Goal: Task Accomplishment & Management: Complete application form

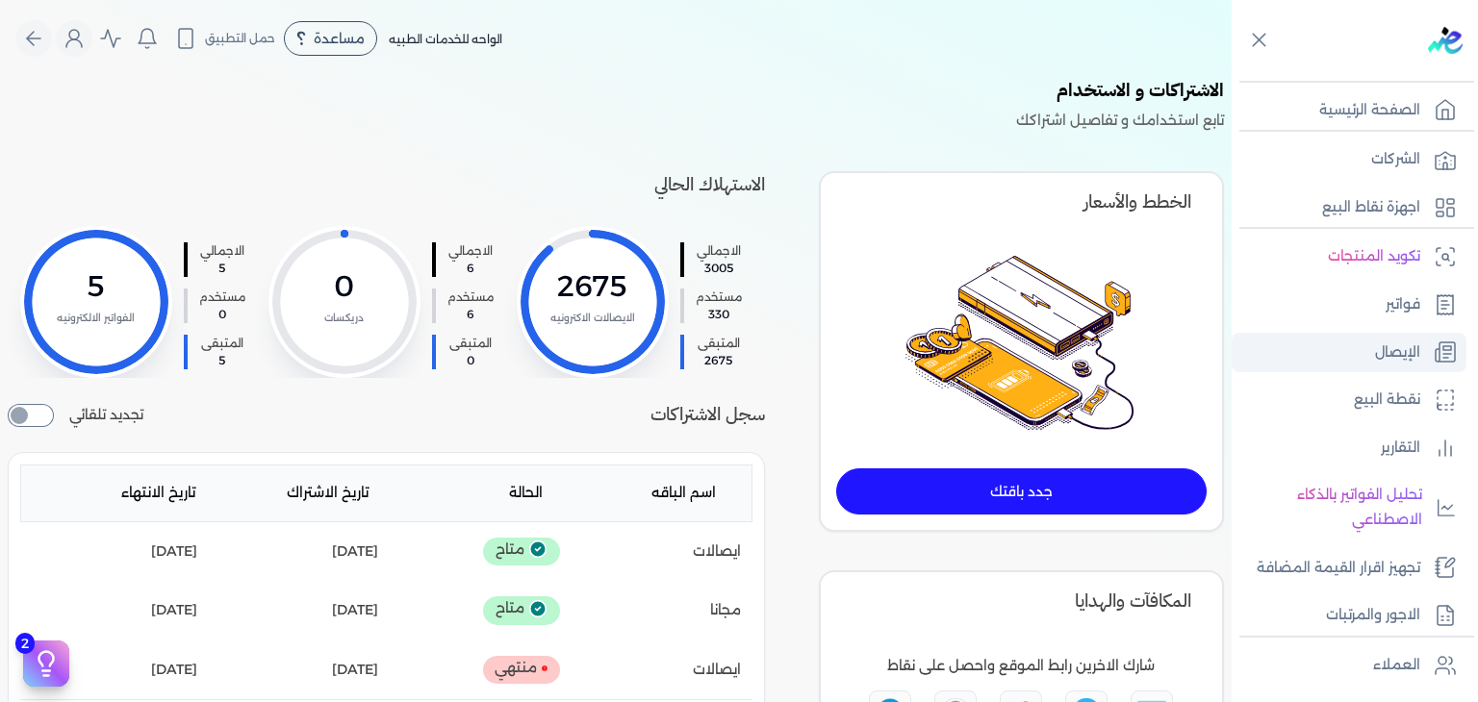
click at [1351, 353] on link "الإيصال" at bounding box center [1349, 353] width 235 height 40
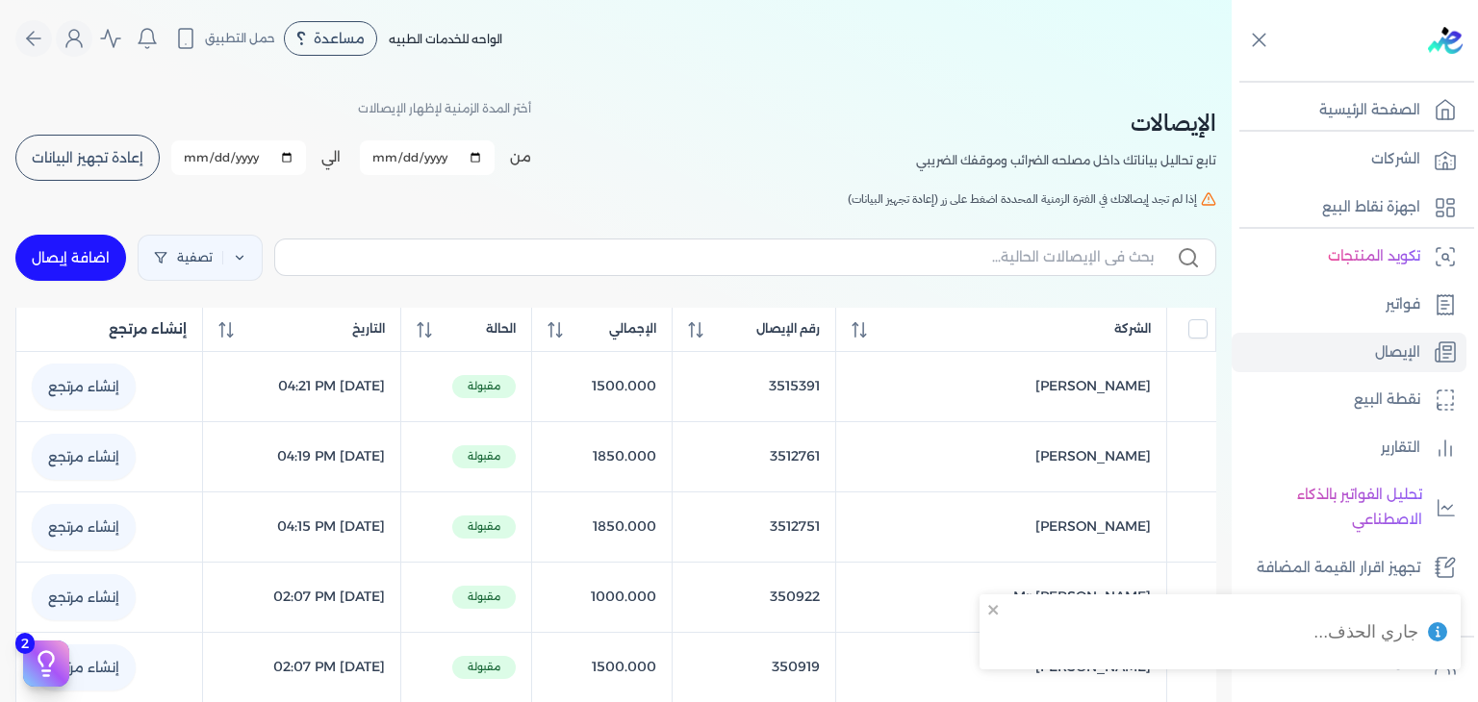
checkbox input "false"
click at [71, 255] on link "اضافة إيصال" at bounding box center [70, 258] width 111 height 46
select select "EGP"
select select "EGS"
select select "B"
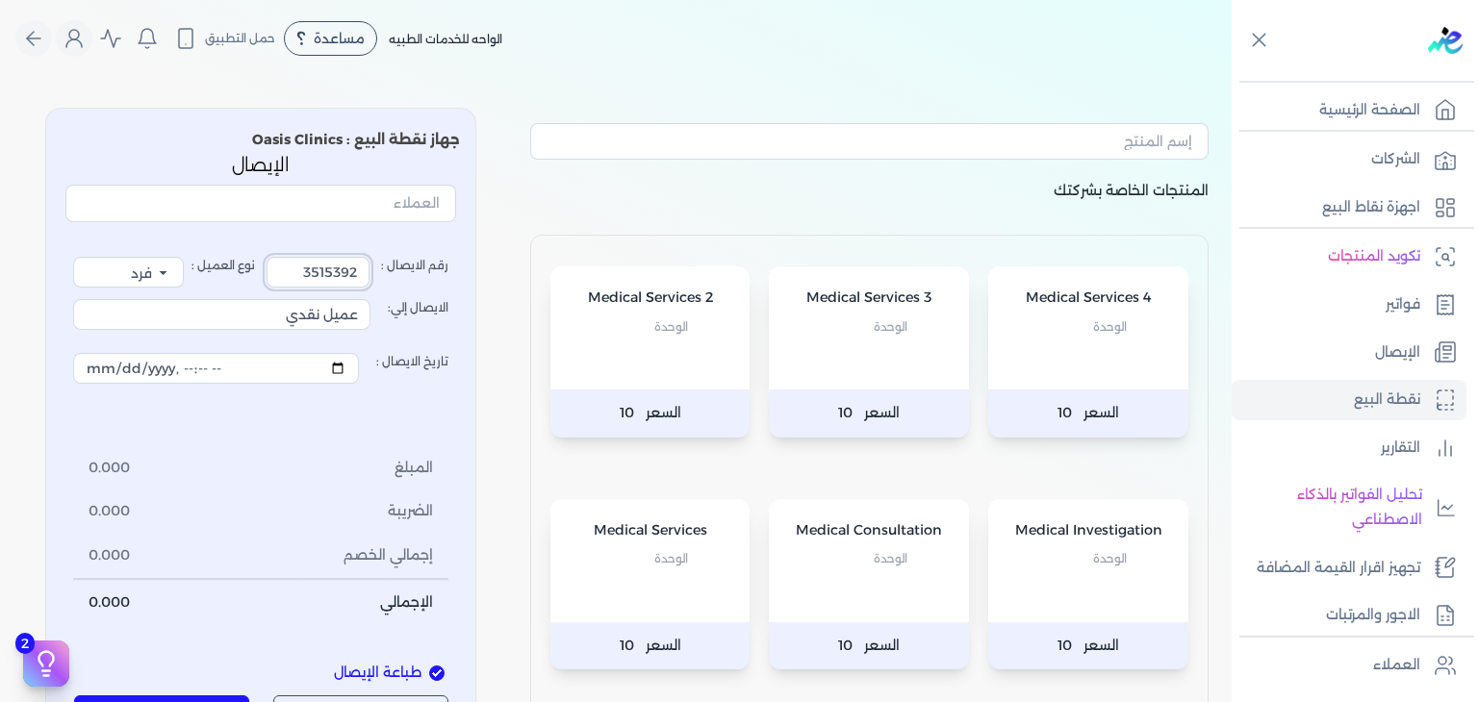
drag, startPoint x: 306, startPoint y: 270, endPoint x: 619, endPoint y: 278, distance: 312.8
click at [619, 278] on div "المنتجات الخاصة بشركتك Medical Services 4 الوحدة السعر 10 Medical Services 3 ال…" at bounding box center [616, 489] width 1232 height 794
type input "3516321"
drag, startPoint x: 194, startPoint y: 321, endPoint x: 1325, endPoint y: 391, distance: 1132.7
click at [1325, 391] on div "Toggle Navigation الصفحة الرئيسية الشركات اجهزة نقاط البيع تكويد المنتجات فواتي…" at bounding box center [739, 351] width 1478 height 702
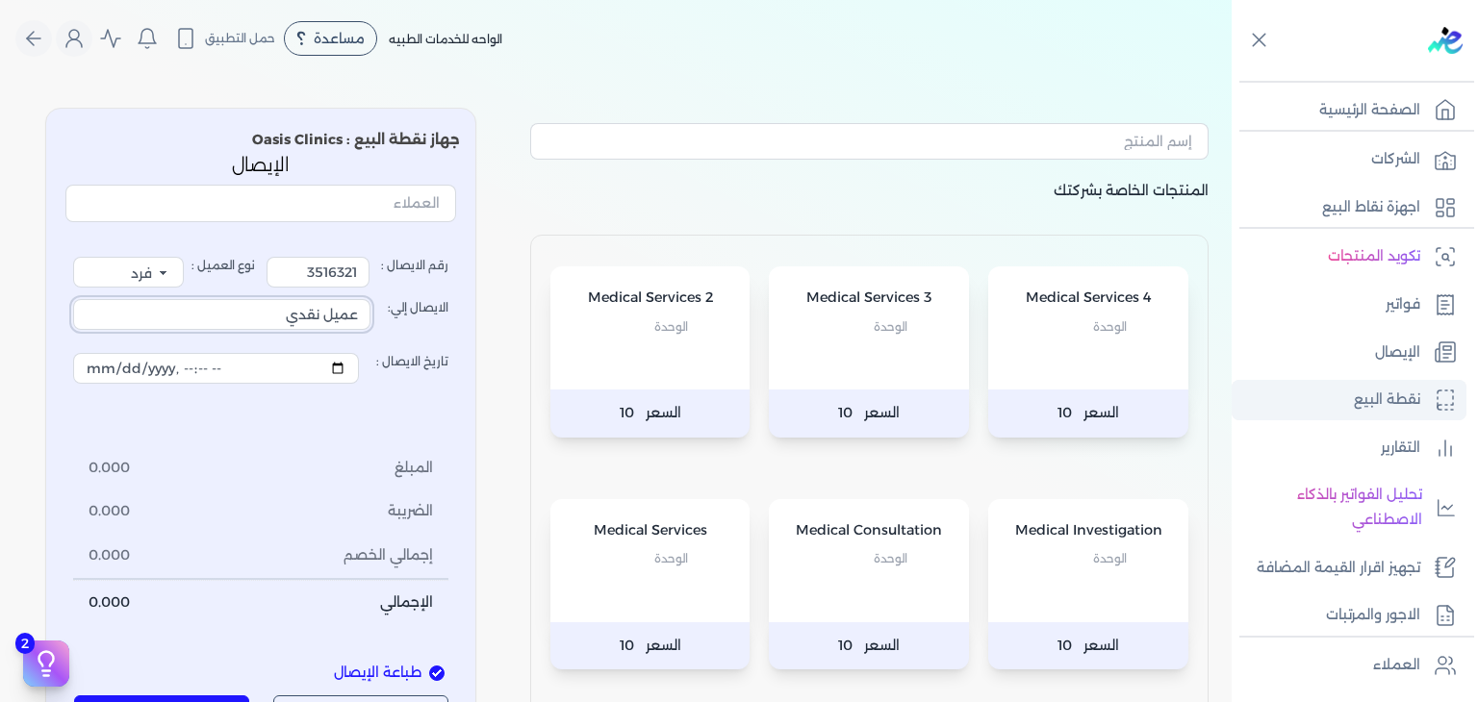
type input "ت"
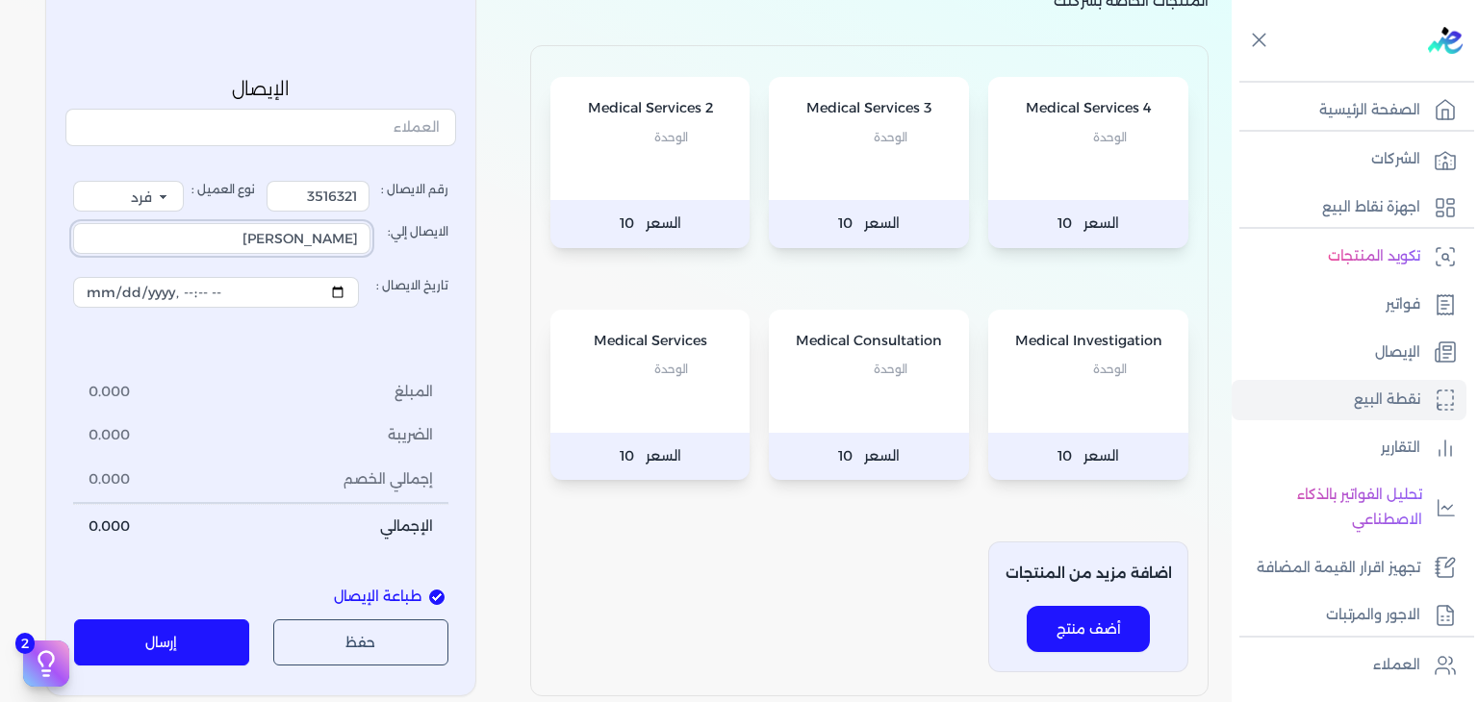
scroll to position [192, 0]
type input "[PERSON_NAME]"
click at [917, 426] on div "Medical Consultation الوحدة" at bounding box center [869, 368] width 200 height 123
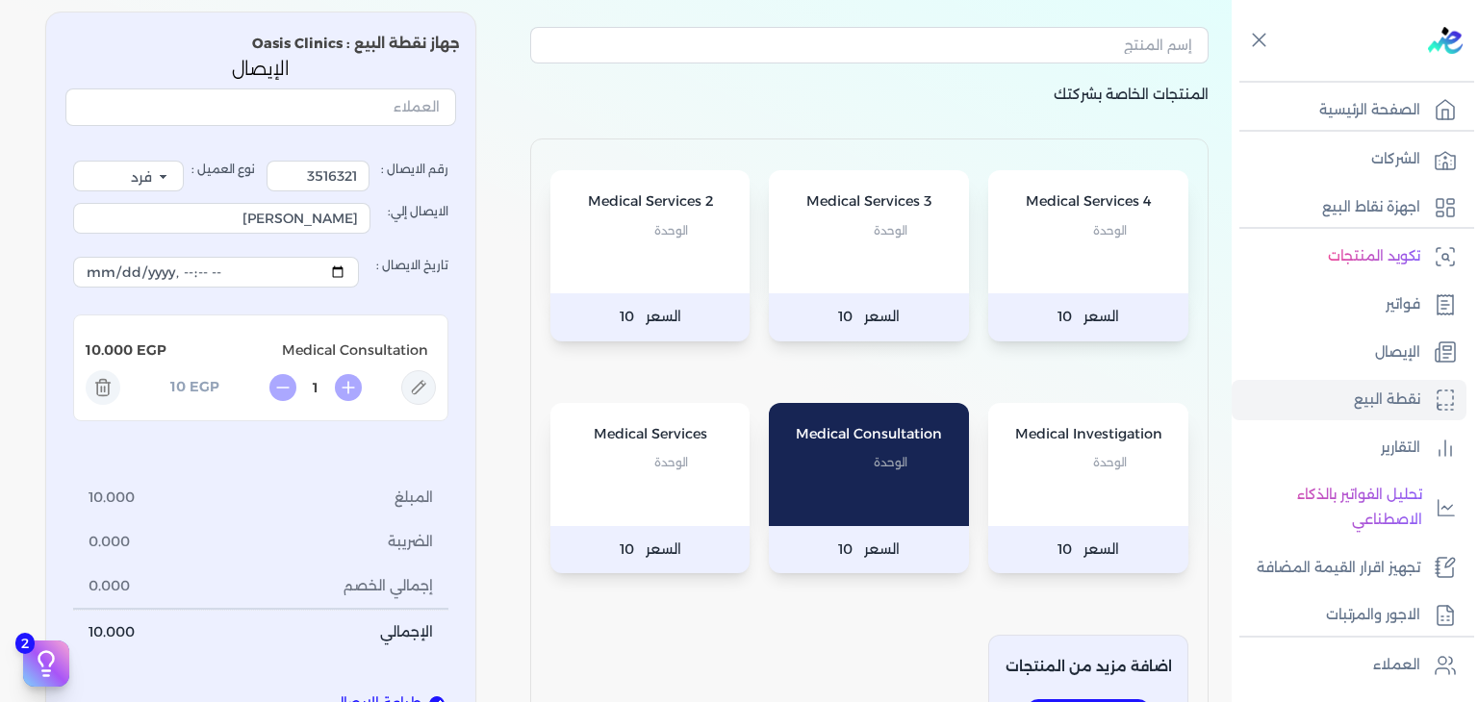
scroll to position [96, 0]
click at [431, 386] on icon at bounding box center [418, 387] width 35 height 35
type input "Medical Consultation"
type input "10"
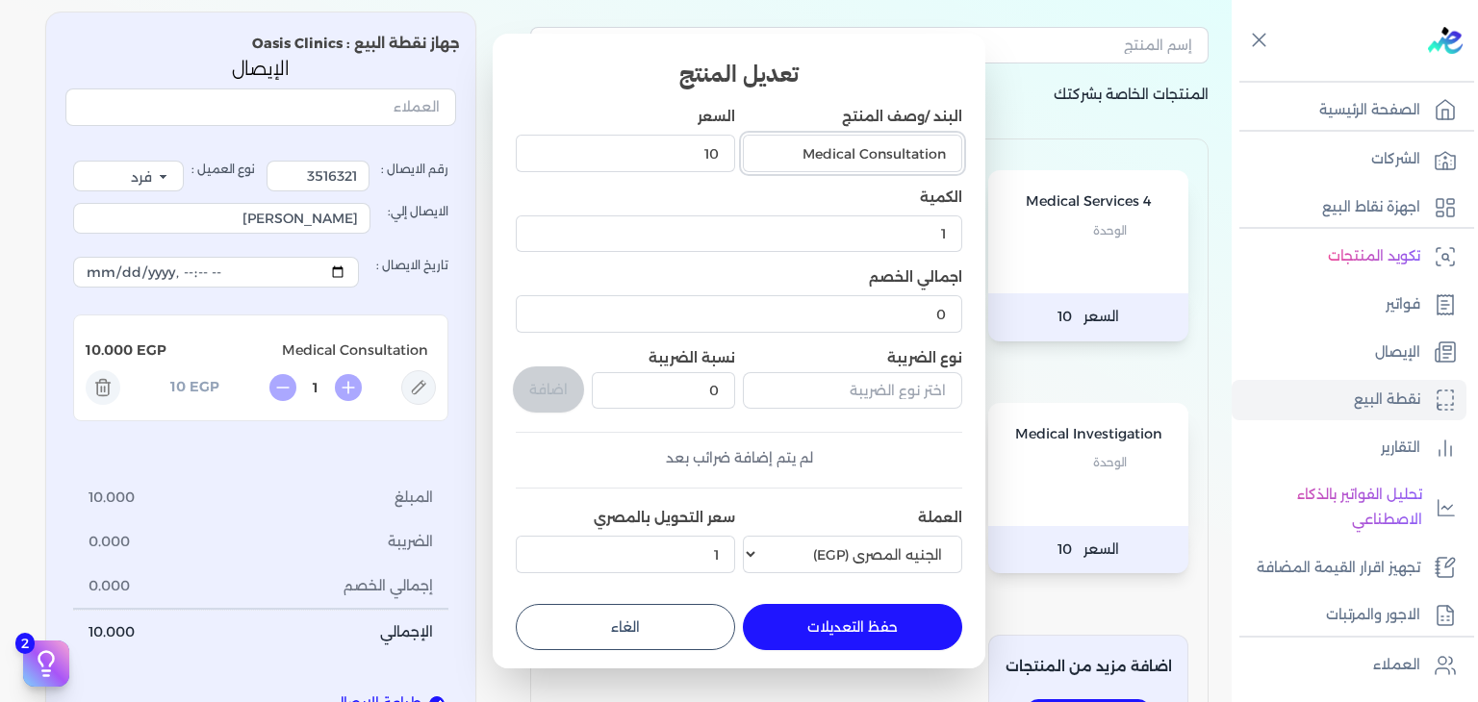
drag, startPoint x: 789, startPoint y: 148, endPoint x: 1061, endPoint y: 165, distance: 272.8
click at [1061, 165] on dialog "تعديل المنتج البند /وصف المنتج Medical Consultation السعر 10 الكمية 1 اجمالي ال…" at bounding box center [739, 351] width 1478 height 702
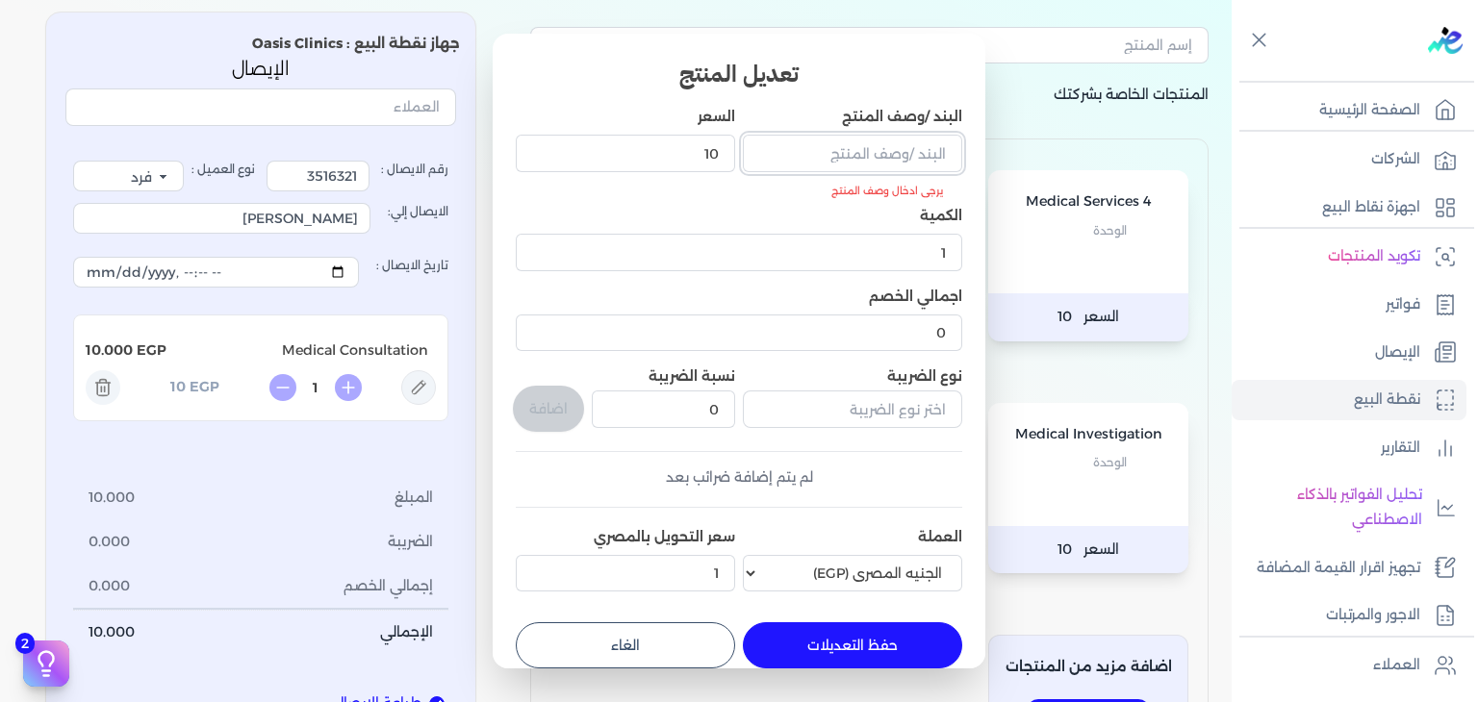
paste input "Consultation (Orthopedics)"
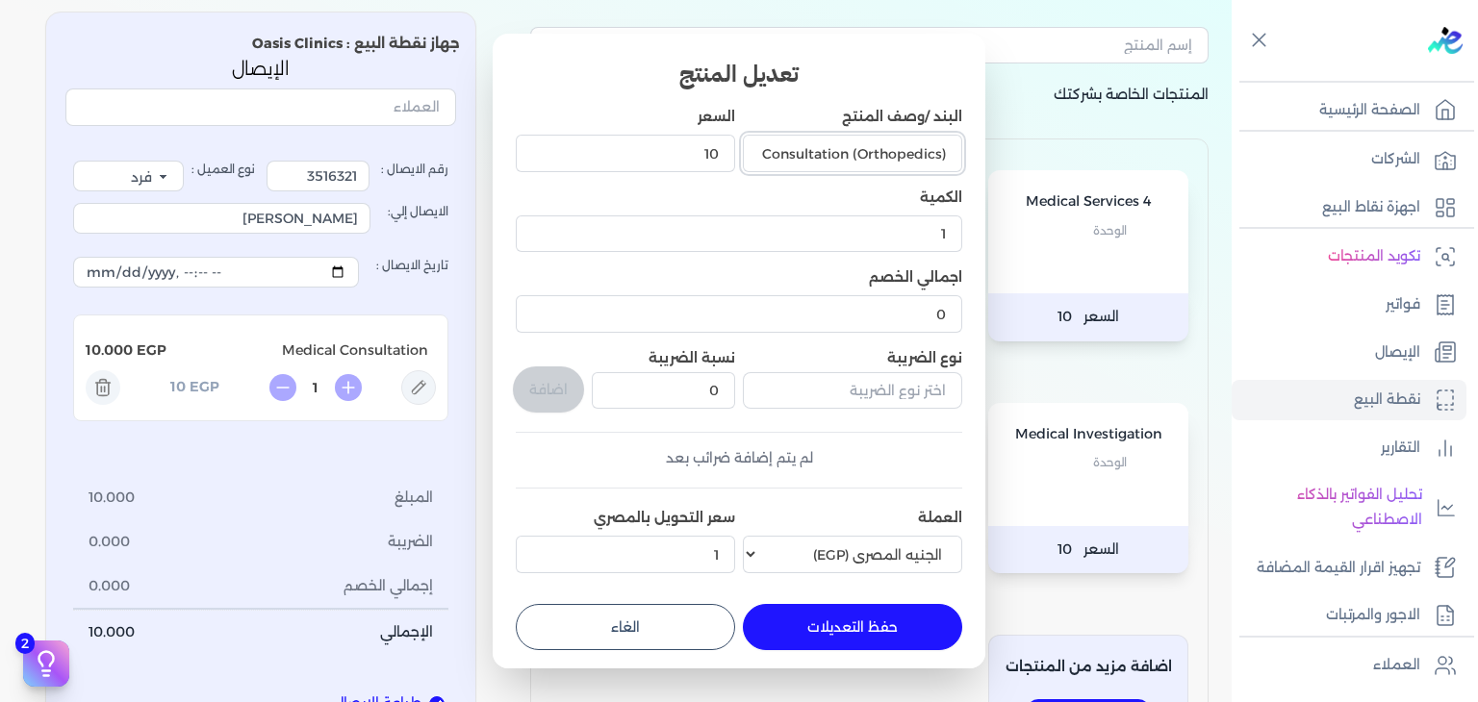
scroll to position [0, -3]
type input "Consultation (Orthopedics)"
drag, startPoint x: 666, startPoint y: 156, endPoint x: 883, endPoint y: 180, distance: 218.8
click at [883, 180] on div "البند /وصف المنتج Consultation (Orthopedics) السعر 10 الكمية 1 اجمالي الخصم 0 ن…" at bounding box center [739, 344] width 446 height 474
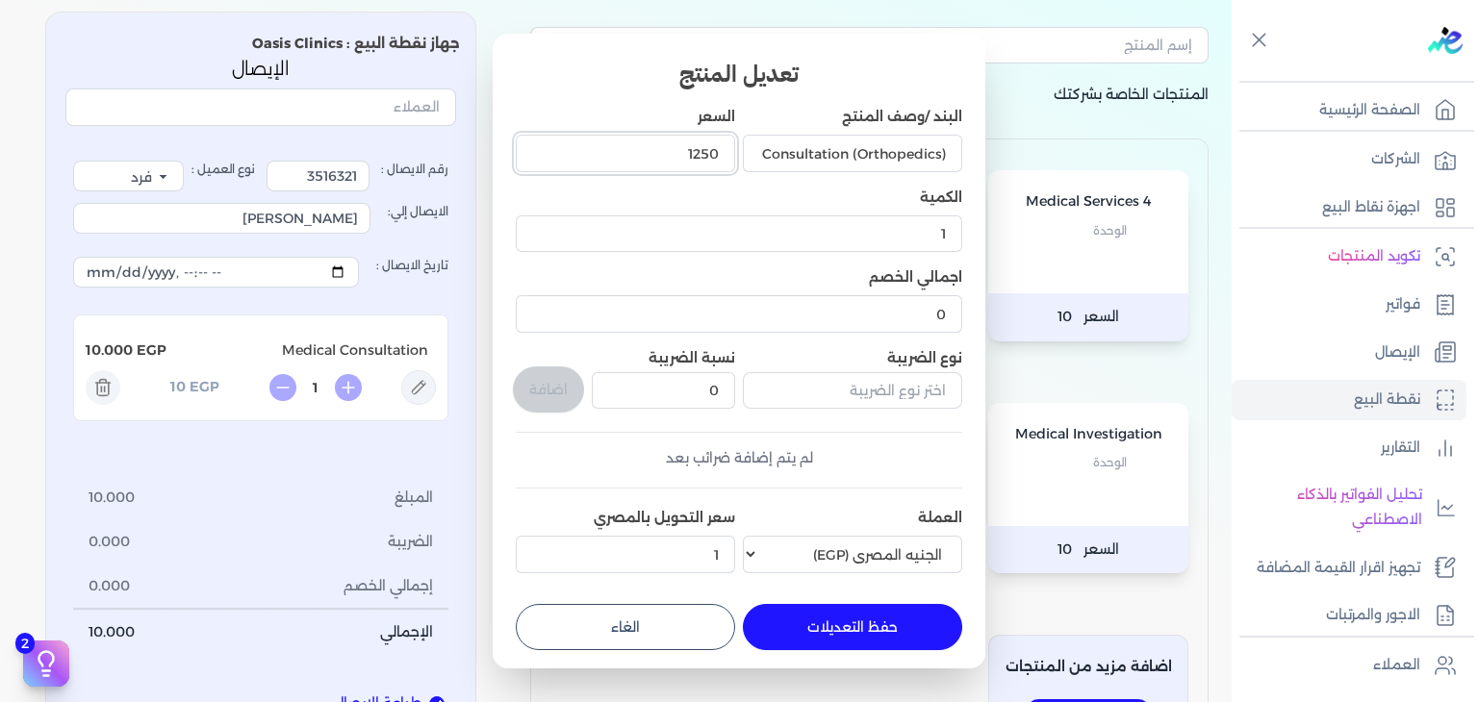
type input "1250"
click at [885, 611] on button "حفظ التعديلات" at bounding box center [852, 627] width 219 height 46
type input "0"
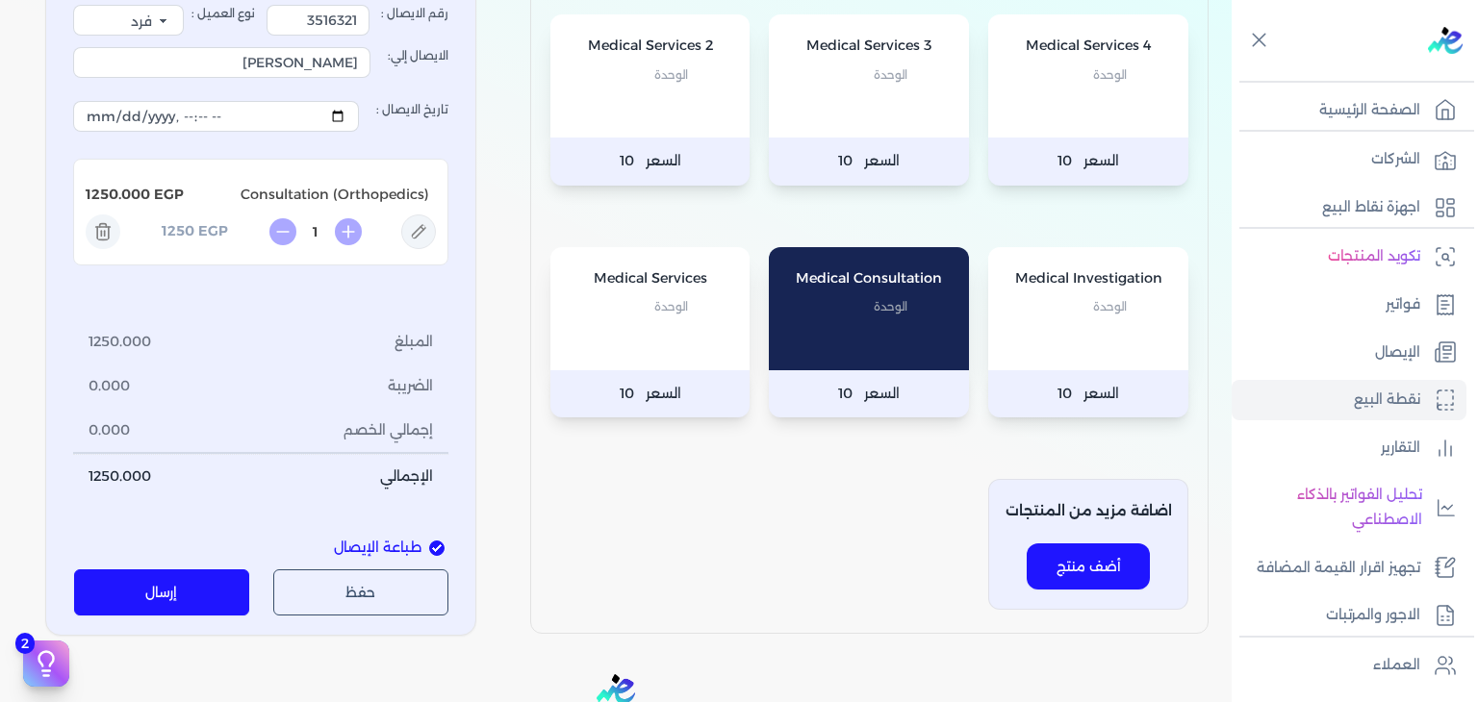
scroll to position [289, 0]
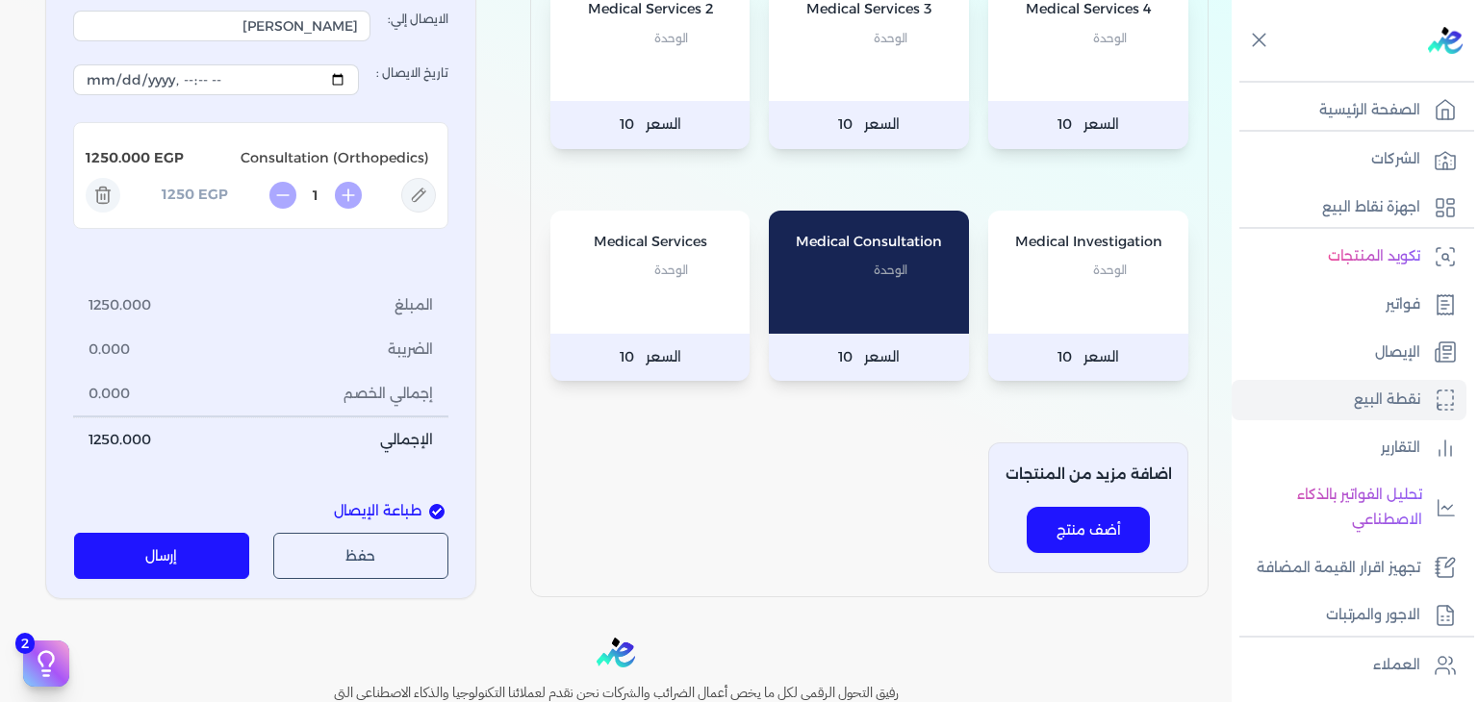
drag, startPoint x: 192, startPoint y: 587, endPoint x: 193, endPoint y: 575, distance: 11.6
click at [192, 586] on div "جهاز نقطة البيع : Oasis Clinics الإيصال رقم الايصال : 3516321 نوع العميل : فرد …" at bounding box center [260, 209] width 431 height 780
click at [199, 556] on button "إرسال" at bounding box center [162, 556] width 176 height 46
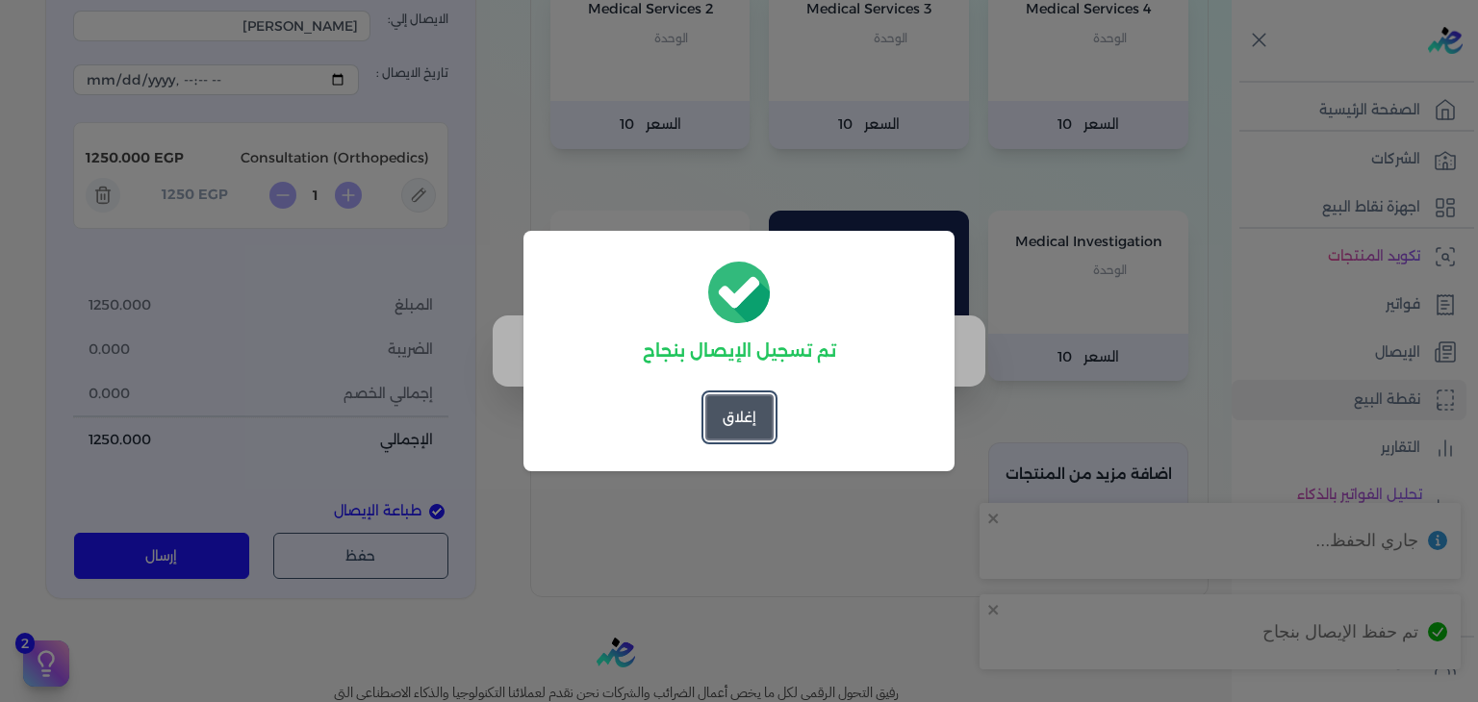
click at [743, 413] on button "إغلاق" at bounding box center [739, 417] width 68 height 46
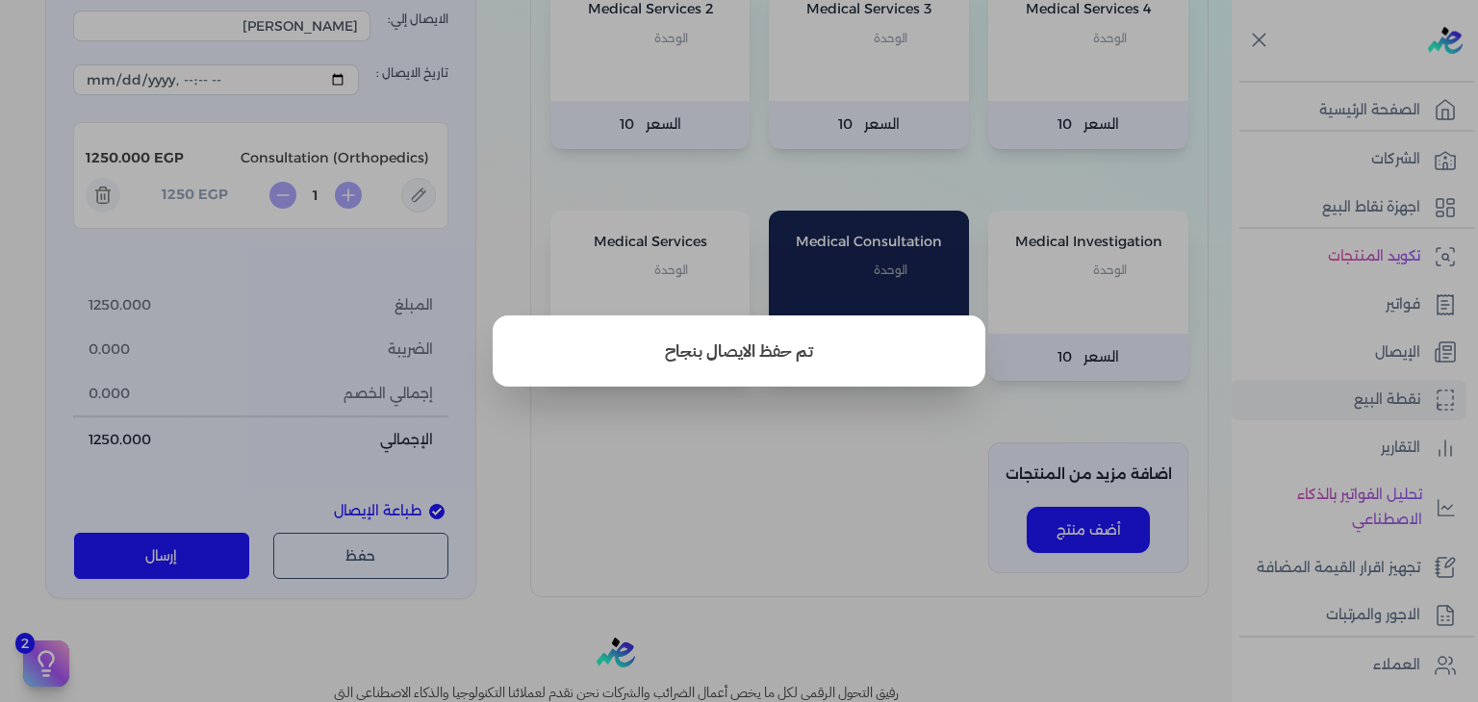
drag, startPoint x: 724, startPoint y: 509, endPoint x: 734, endPoint y: 513, distance: 11.3
click at [738, 516] on button "close" at bounding box center [739, 351] width 1478 height 702
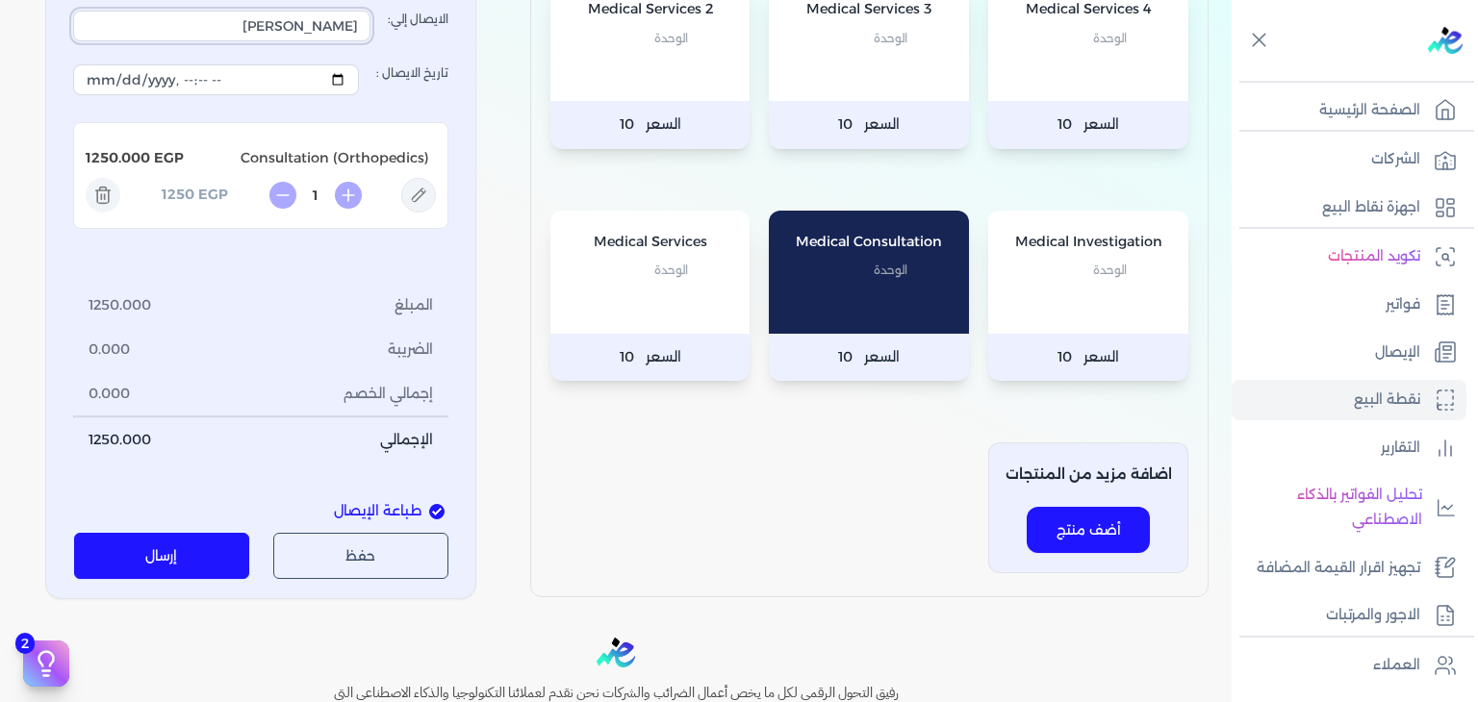
drag, startPoint x: 227, startPoint y: 314, endPoint x: 660, endPoint y: 313, distance: 433.0
click at [660, 313] on div "المنتجات الخاصة بشركتك Medical Services 4 الوحدة السعر 10 Medical Services 3 ال…" at bounding box center [616, 202] width 1232 height 796
type input "[PERSON_NAME]"
drag, startPoint x: 294, startPoint y: 271, endPoint x: 496, endPoint y: 308, distance: 205.3
click at [496, 308] on div "المنتجات الخاصة بشركتك Medical Services 4 الوحدة السعر 10 Medical Services 3 ال…" at bounding box center [616, 202] width 1232 height 796
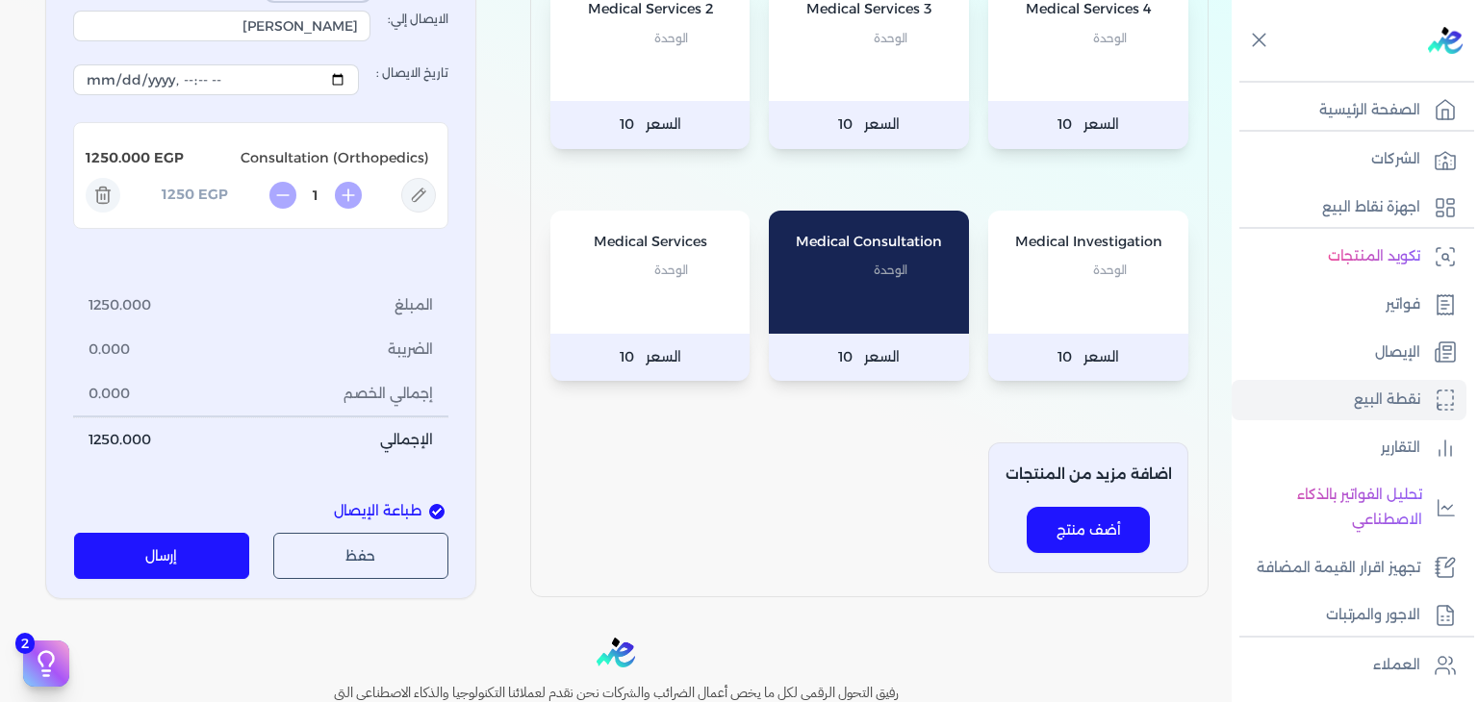
type input "3516101"
click at [428, 213] on icon at bounding box center [418, 195] width 35 height 35
type input "Consultation (Orthopedics)"
type input "1250"
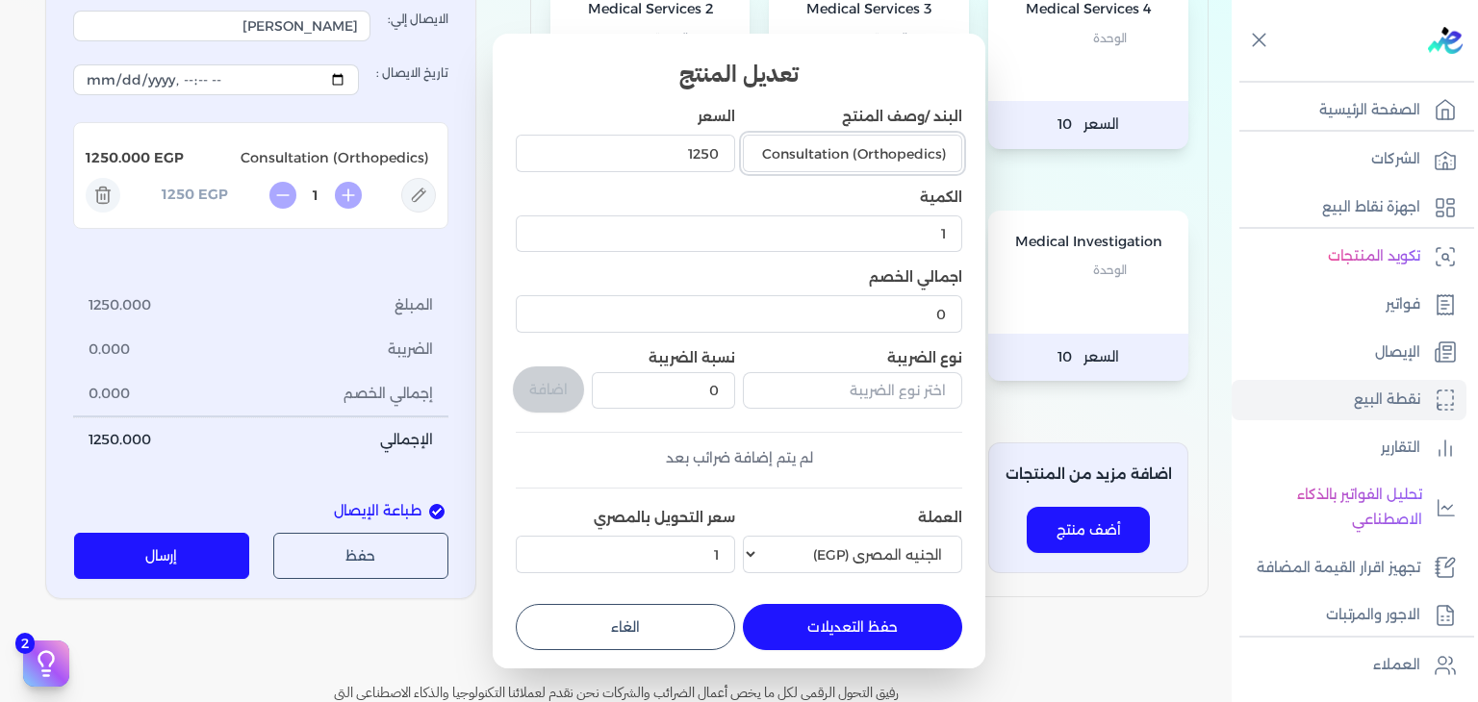
drag, startPoint x: 767, startPoint y: 149, endPoint x: 1021, endPoint y: 165, distance: 254.5
click at [1010, 159] on dialog "تعديل المنتج البند /وصف المنتج Consultation (Orthopedics) السعر 1250 الكمية 1 ا…" at bounding box center [739, 351] width 1478 height 702
paste input "phthalmology"
type input "Consultation (Ophthalmology)"
drag, startPoint x: 620, startPoint y: 162, endPoint x: 591, endPoint y: 213, distance: 58.6
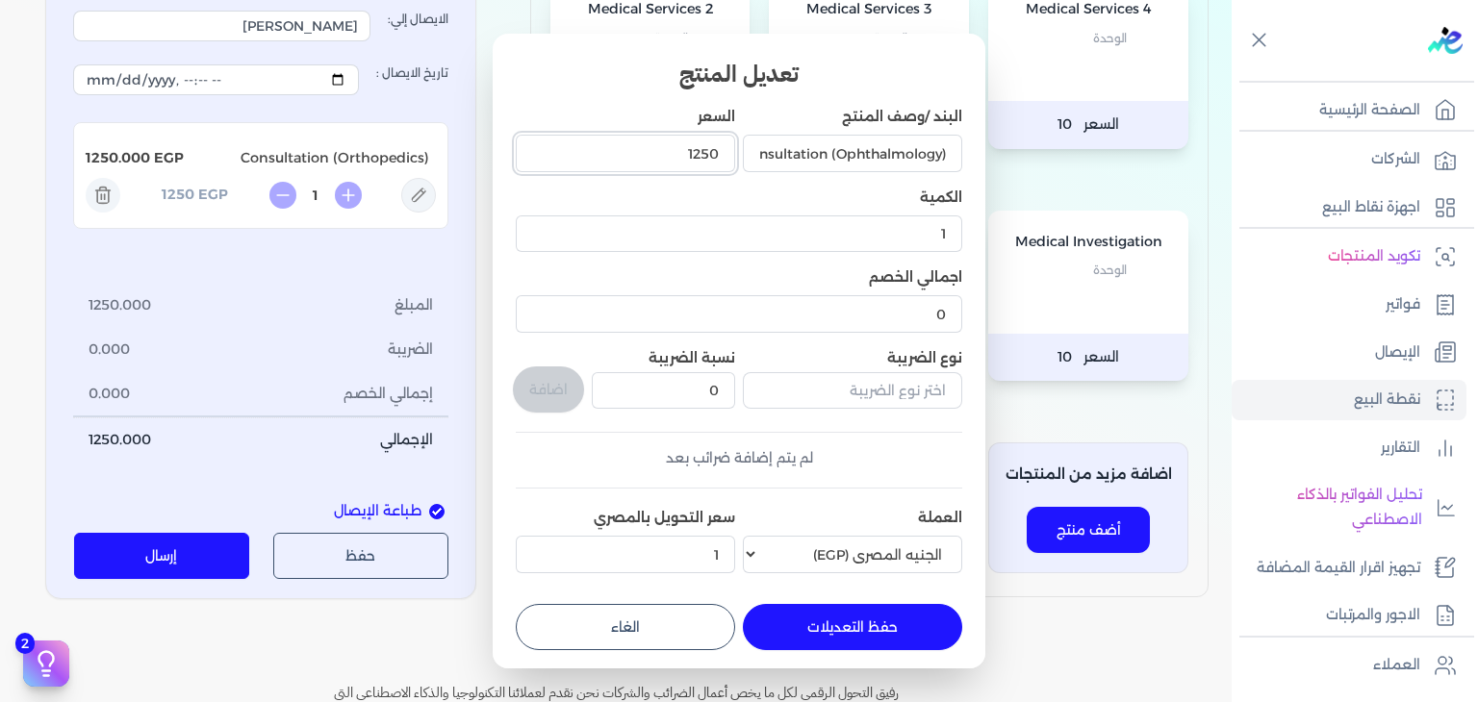
click at [1056, 132] on dialog "تعديل المنتج البند /وصف المنتج Consultation (Ophthalmology) السعر 1250 الكمية 1…" at bounding box center [739, 351] width 1478 height 702
type input "1000"
click at [931, 611] on button "حفظ التعديلات" at bounding box center [852, 627] width 219 height 46
type input "0"
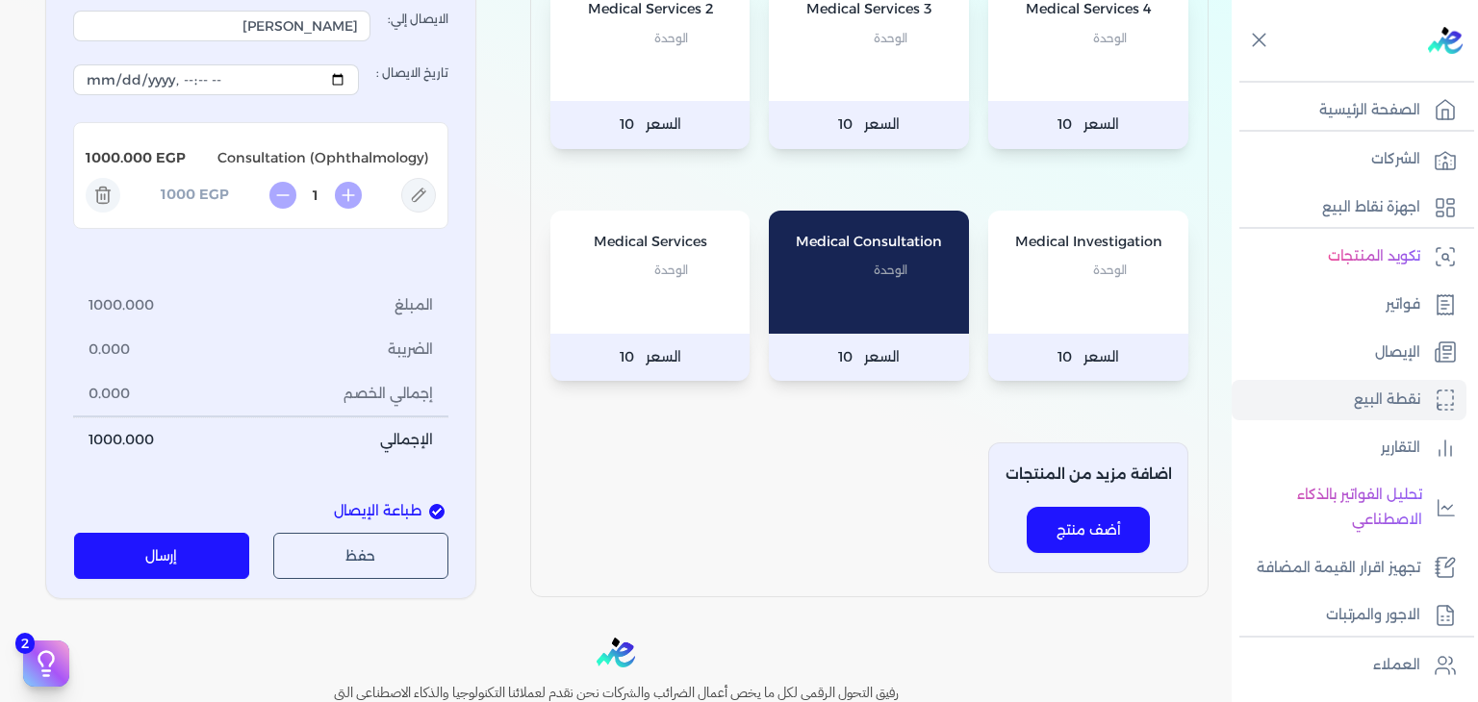
click at [149, 533] on button "إرسال" at bounding box center [162, 556] width 176 height 46
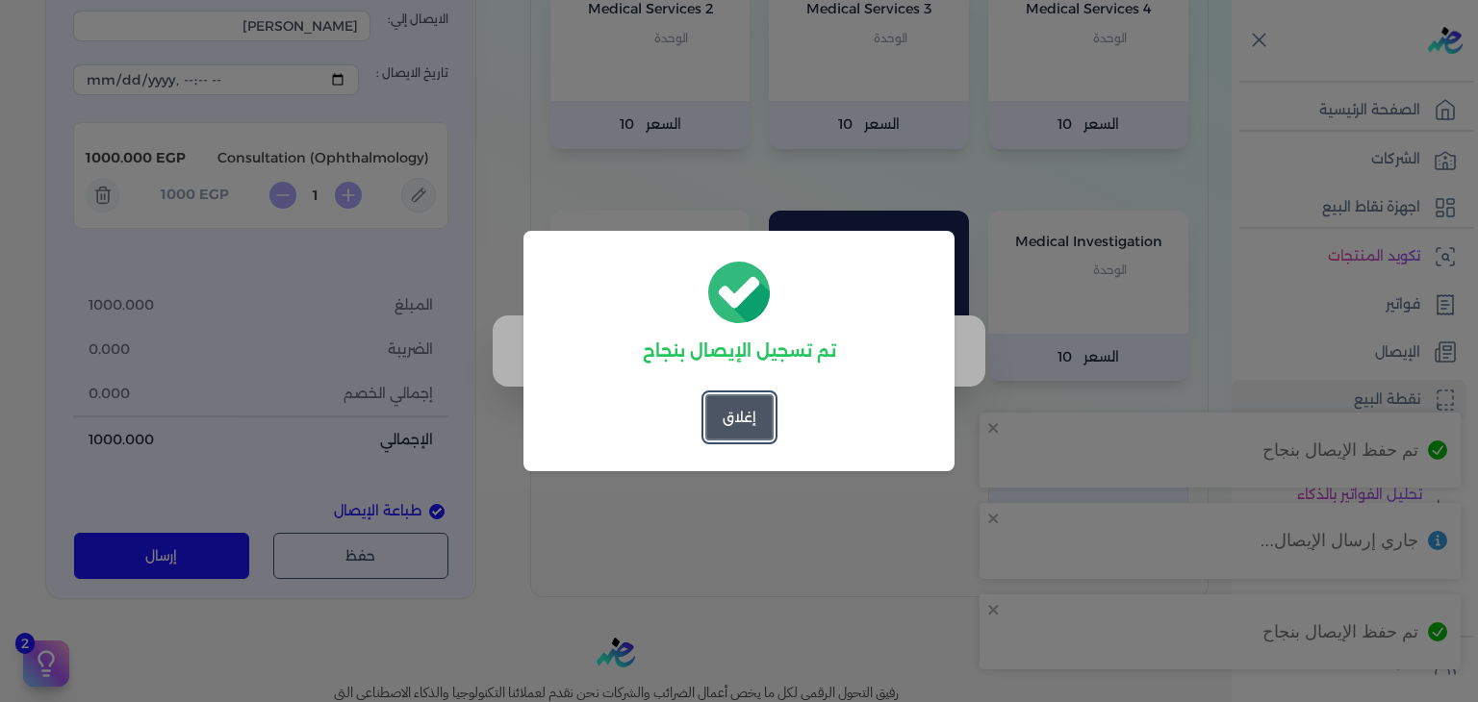
click at [720, 431] on button "إغلاق" at bounding box center [739, 417] width 68 height 46
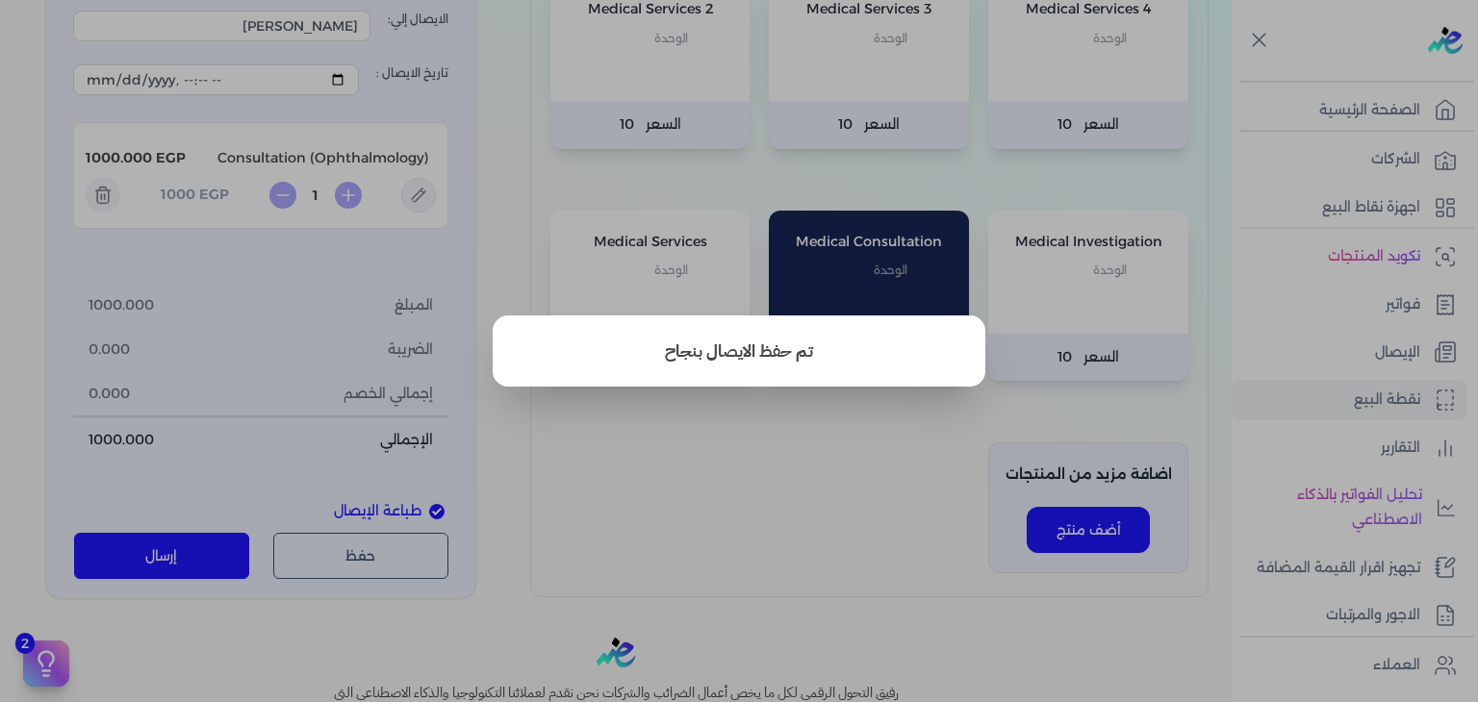
click at [793, 430] on button "close" at bounding box center [739, 351] width 1478 height 702
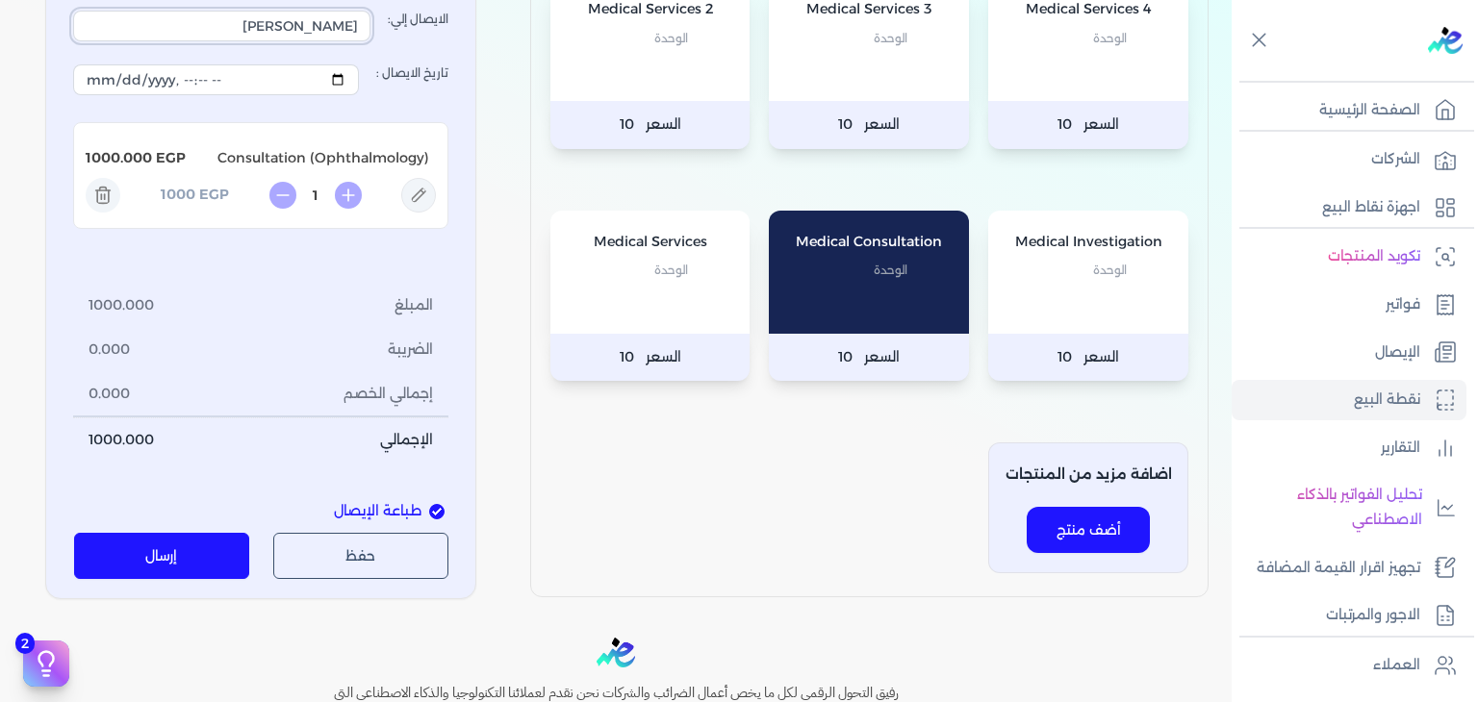
drag, startPoint x: 152, startPoint y: 315, endPoint x: 727, endPoint y: 383, distance: 579.4
click at [727, 383] on div "المنتجات الخاصة بشركتك Medical Services 4 الوحدة السعر 10 Medical Services 3 ال…" at bounding box center [616, 202] width 1232 height 796
type input "[PERSON_NAME]"
click at [426, 203] on icon at bounding box center [419, 196] width 14 height 14
type input "Consultation (Ophthalmology)"
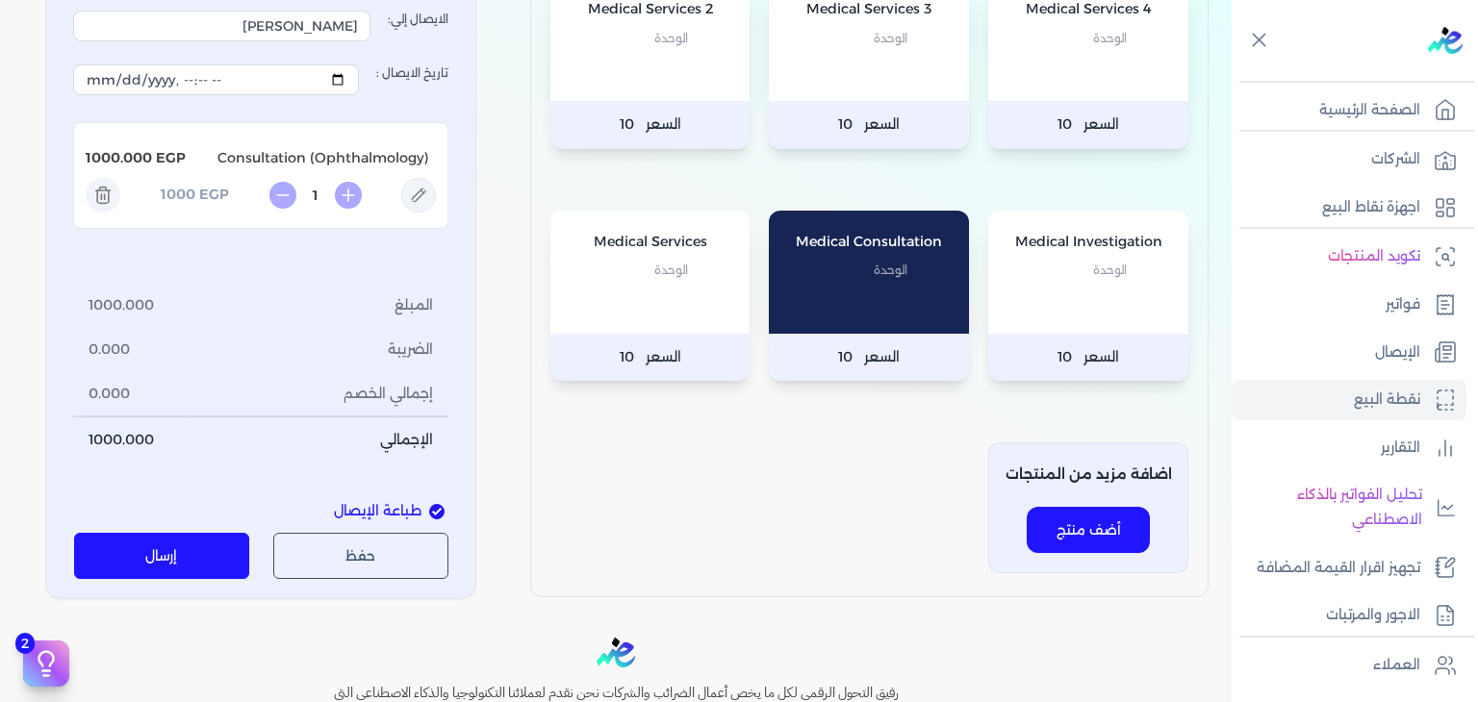
type input "1000"
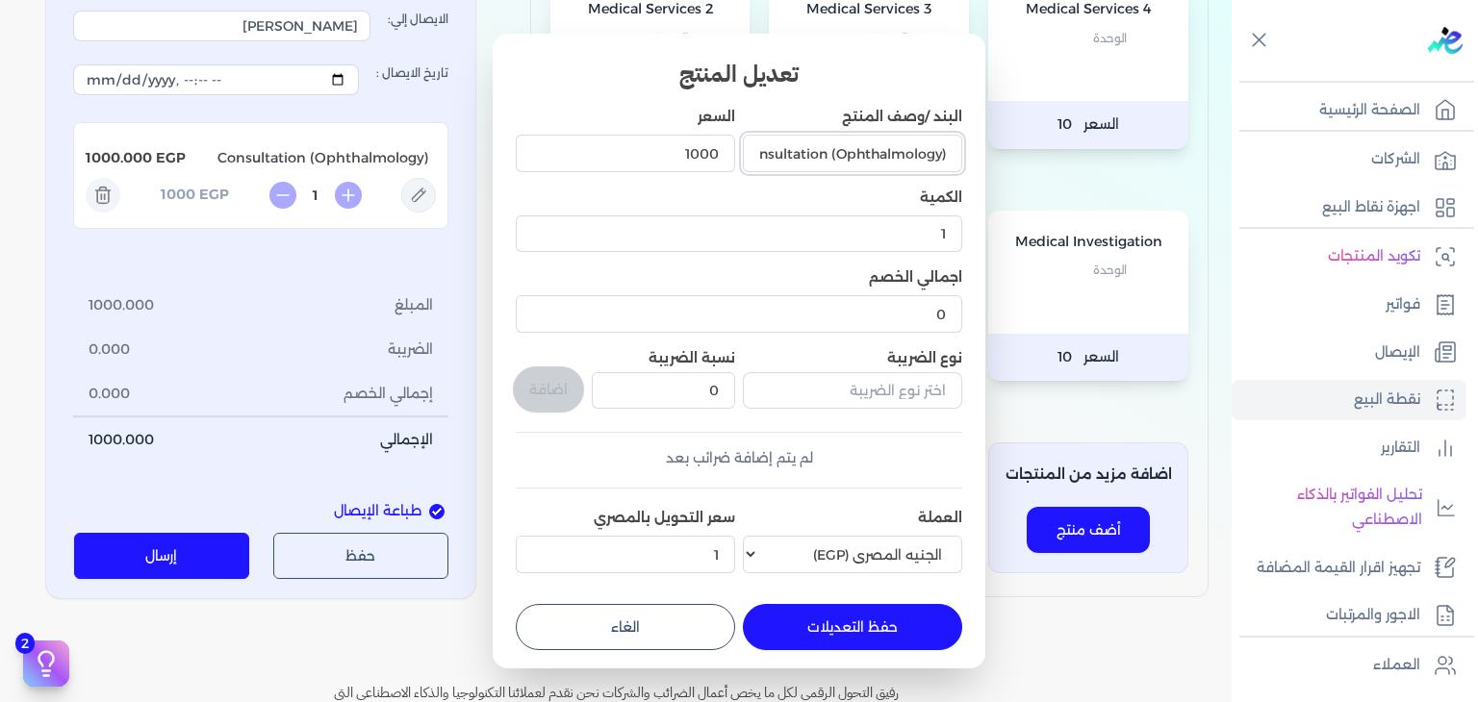
click at [876, 152] on input "Consultation (Ophthalmology)" at bounding box center [852, 153] width 219 height 37
paste input "Pulmon"
type input "Consultation (Pulmonology)"
click at [864, 639] on button "حفظ التعديلات" at bounding box center [852, 627] width 219 height 46
type input "0"
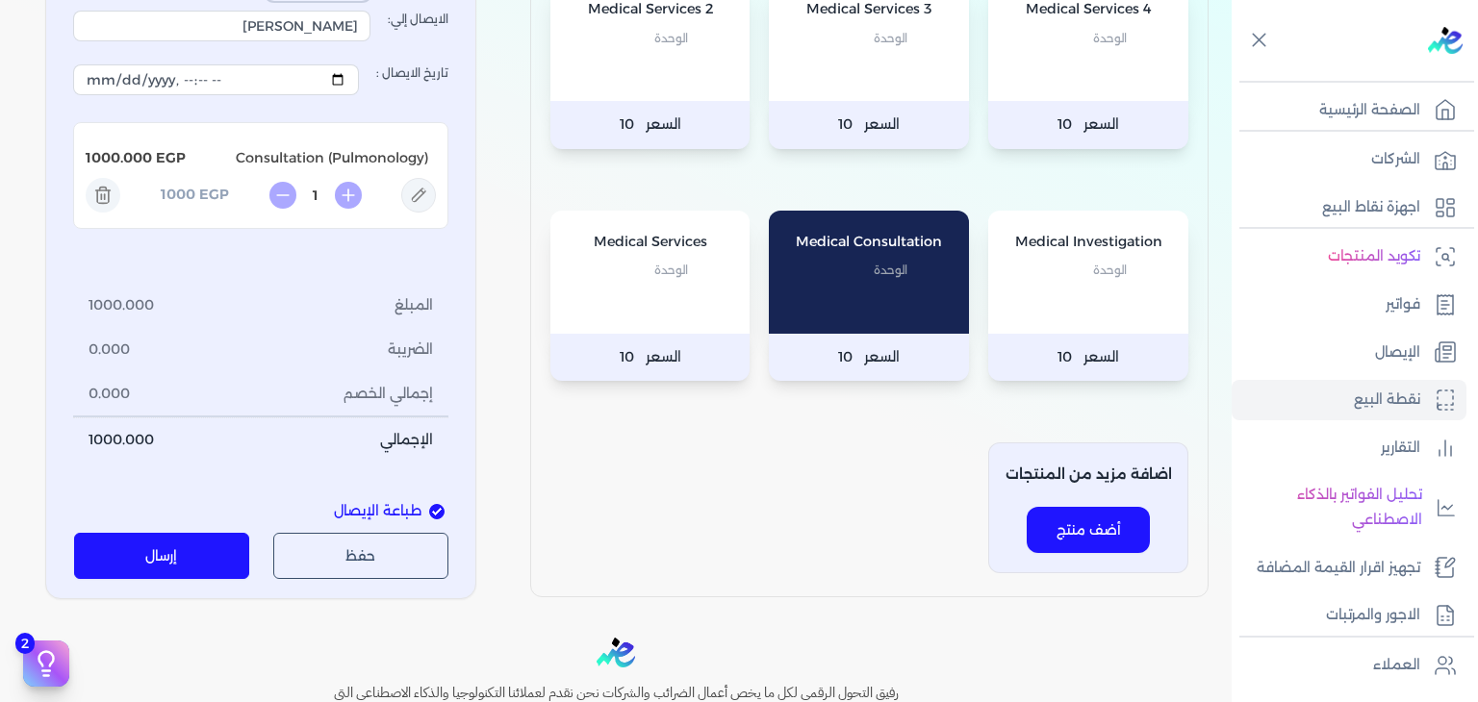
drag, startPoint x: 285, startPoint y: 274, endPoint x: 437, endPoint y: 292, distance: 153.1
click at [437, 292] on div "رقم الايصال : 3516101 نوع العميل : فرد شركة شخص اجنبي الايصال إلي: [PERSON_NAME…" at bounding box center [260, 215] width 375 height 495
click at [156, 533] on button "إرسال" at bounding box center [162, 556] width 176 height 46
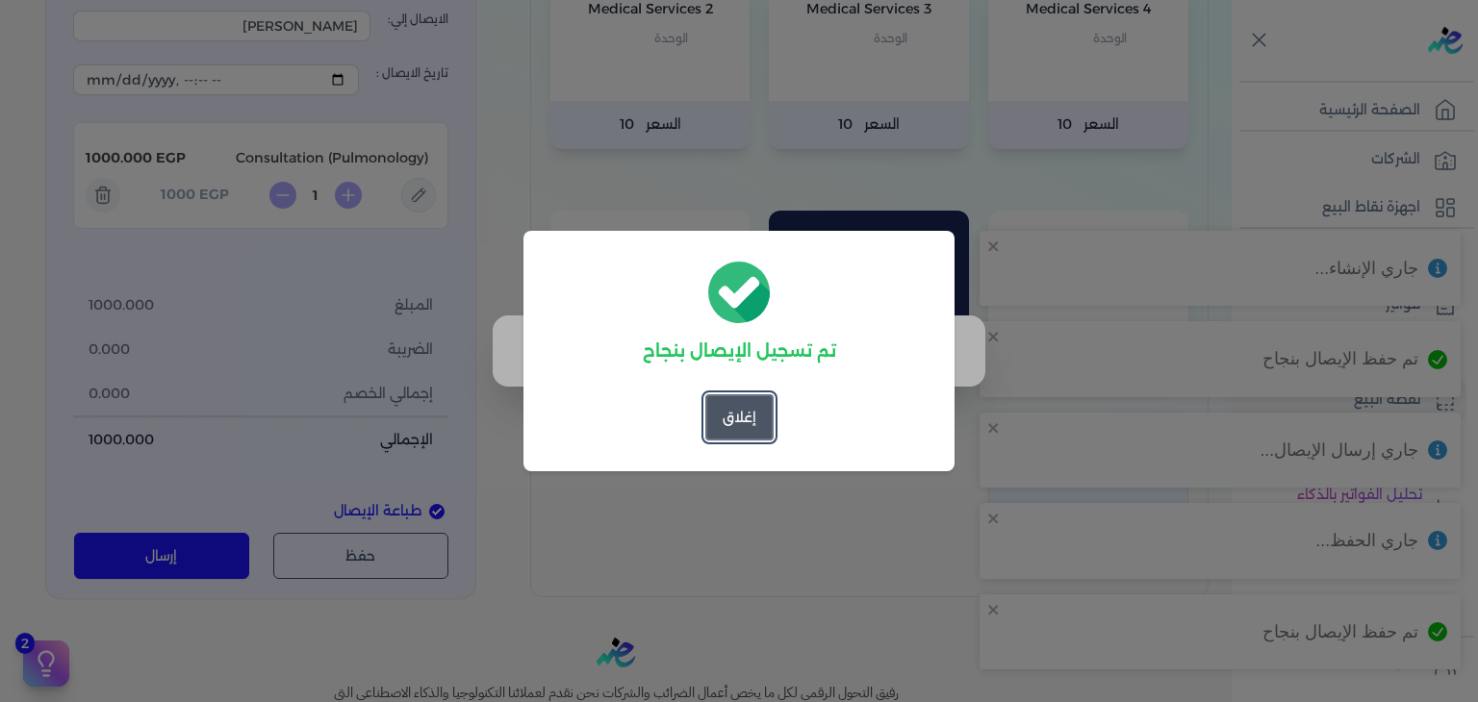
click at [749, 419] on button "إغلاق" at bounding box center [739, 417] width 68 height 46
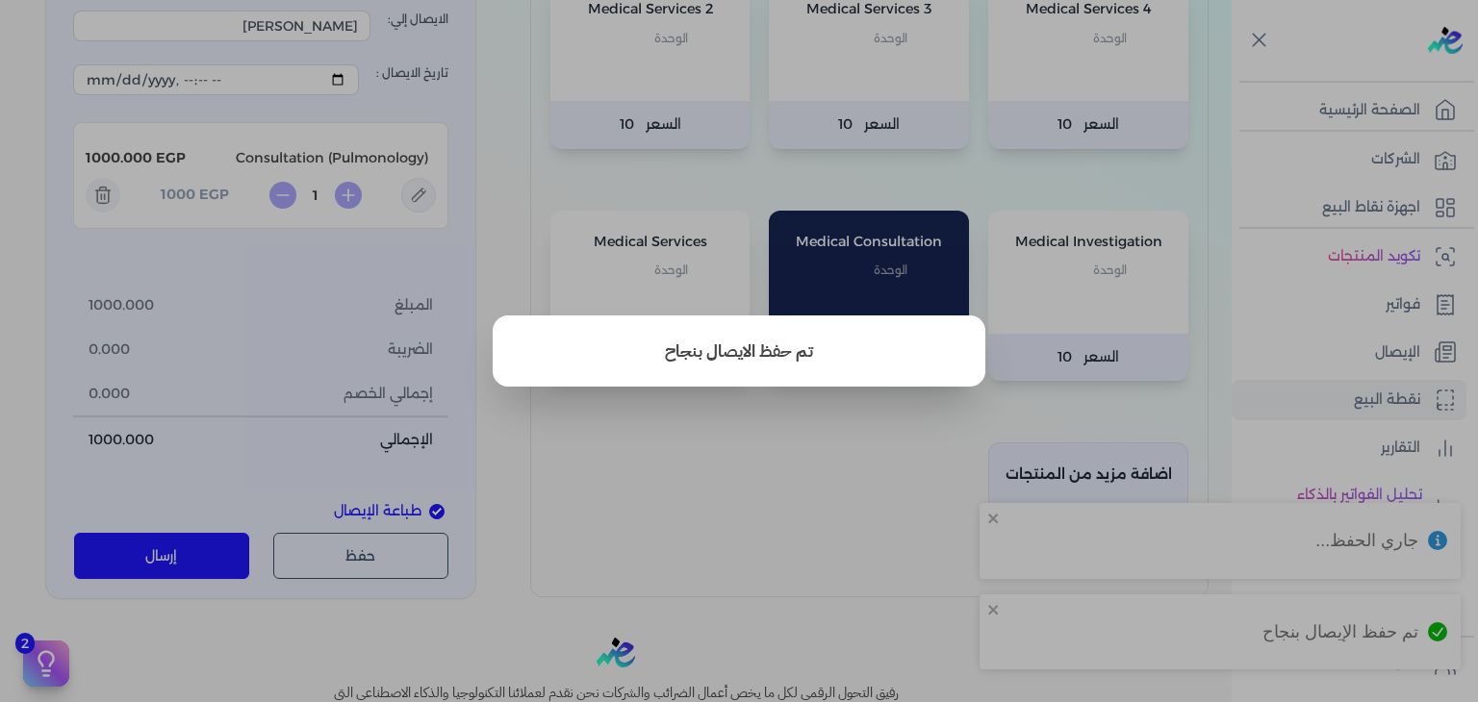
click at [623, 606] on button "close" at bounding box center [739, 351] width 1478 height 702
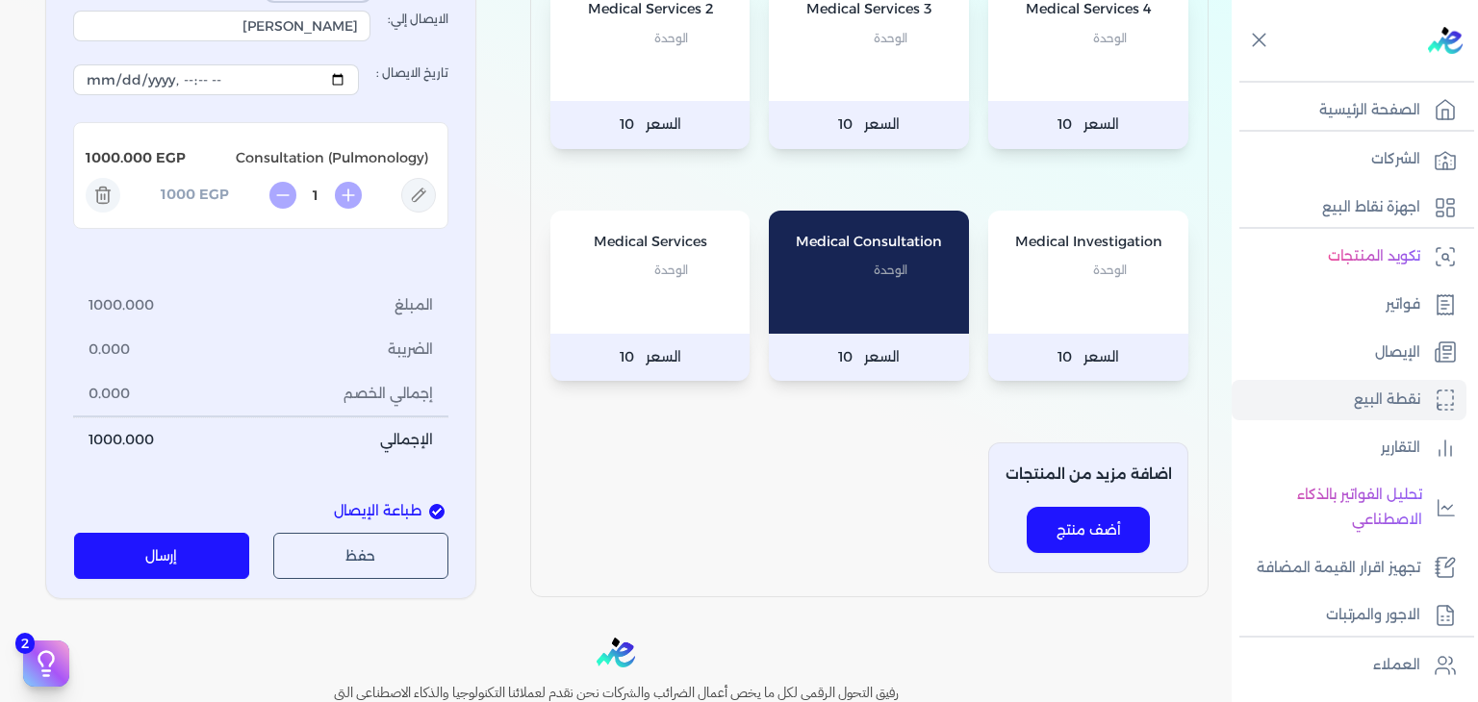
drag, startPoint x: 288, startPoint y: 282, endPoint x: 847, endPoint y: 290, distance: 559.1
click at [847, 290] on div "المنتجات الخاصة بشركتك Medical Services 4 الوحدة السعر 10 Medical Services 3 ال…" at bounding box center [616, 202] width 1232 height 796
type input "3516051"
drag, startPoint x: 135, startPoint y: 304, endPoint x: 1103, endPoint y: 486, distance: 984.9
click at [1094, 481] on div "المنتجات الخاصة بشركتك Medical Services 4 الوحدة السعر 10 Medical Services 3 ال…" at bounding box center [616, 202] width 1232 height 796
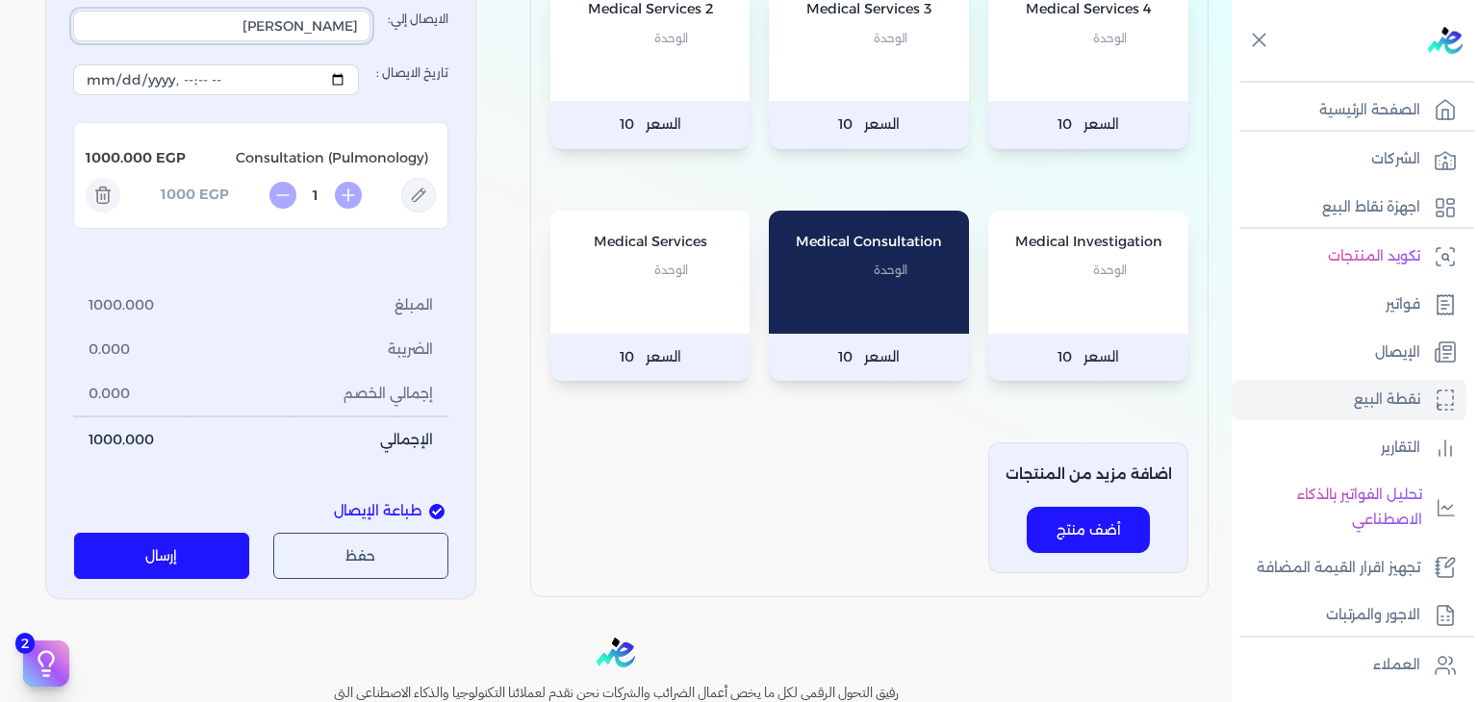
type input "[PERSON_NAME]"
click at [420, 213] on icon at bounding box center [418, 195] width 35 height 35
type input "Consultation (Pulmonology)"
type input "1000"
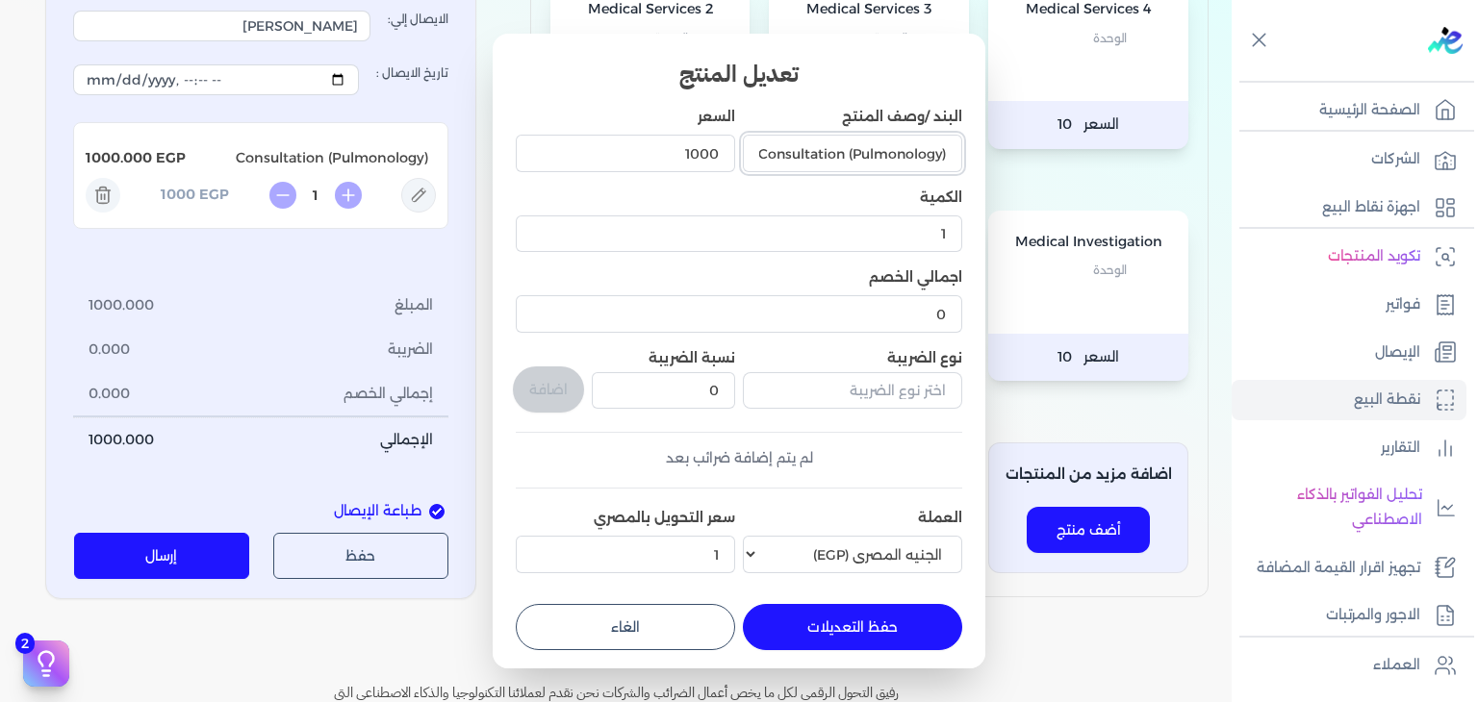
click at [861, 152] on input "Consultation (Pulmonology)" at bounding box center [852, 153] width 219 height 37
type input "Consultation (Internal Med.)"
drag, startPoint x: 666, startPoint y: 163, endPoint x: 737, endPoint y: 157, distance: 71.4
click at [733, 156] on input "1000" at bounding box center [625, 153] width 219 height 37
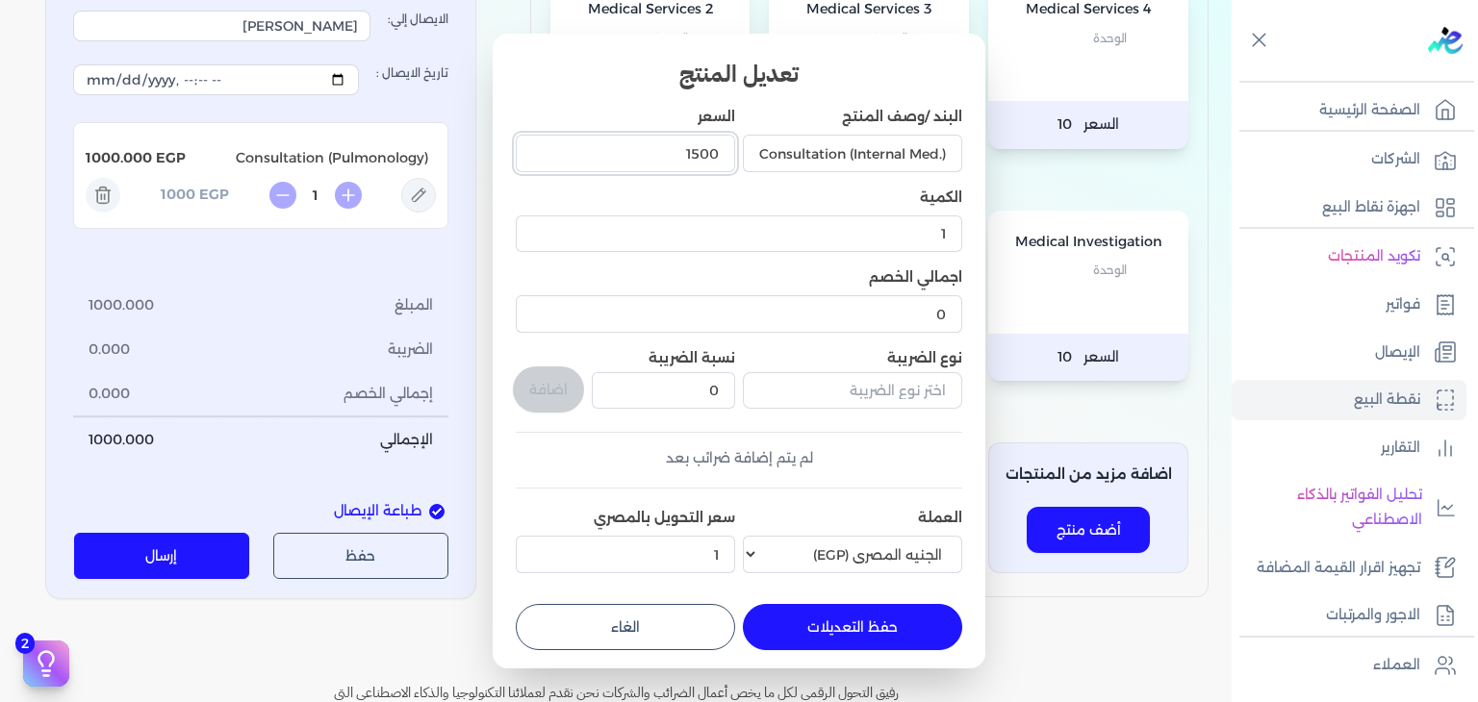
type input "1500"
click at [893, 636] on button "حفظ التعديلات" at bounding box center [852, 627] width 219 height 46
type input "0"
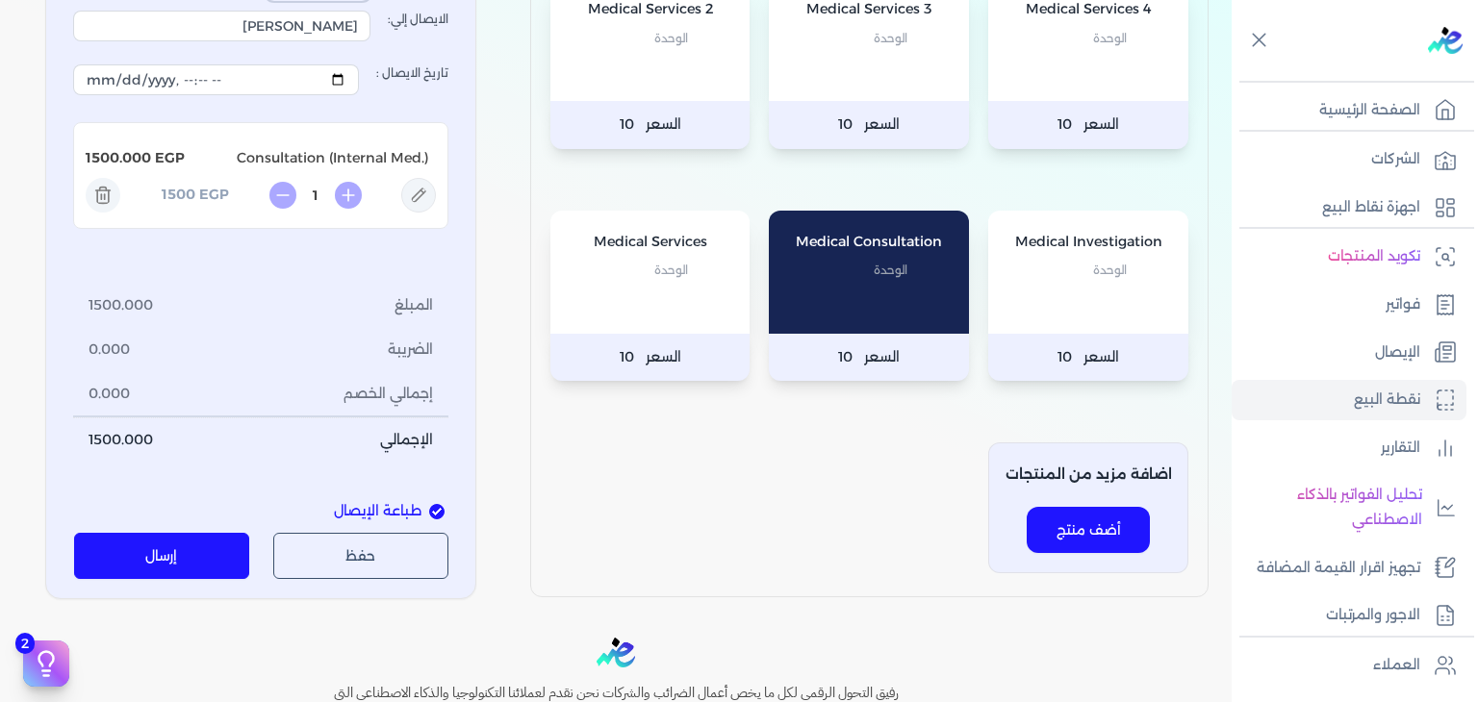
drag, startPoint x: 299, startPoint y: 263, endPoint x: 674, endPoint y: 257, distance: 374.3
click at [674, 257] on div "المنتجات الخاصة بشركتك Medical Services 4 الوحدة السعر 10 Medical Services 3 ال…" at bounding box center [616, 202] width 1232 height 796
type input "3516051"
click at [631, 251] on div "Medical Services 4 الوحدة السعر 10 Medical Services 3 الوحدة السعر 10 Medical S…" at bounding box center [869, 271] width 678 height 651
click at [193, 579] on button "إرسال" at bounding box center [162, 556] width 176 height 46
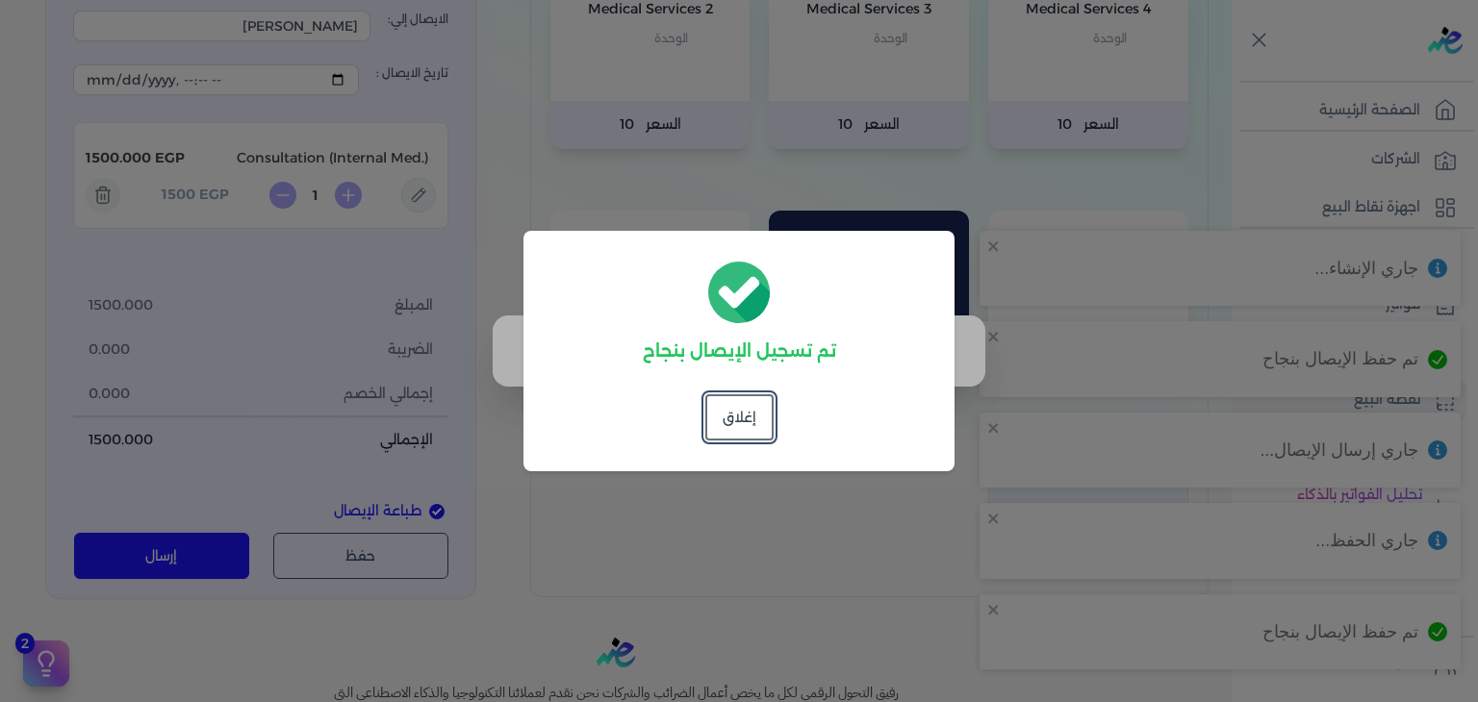
click at [743, 421] on button "إغلاق" at bounding box center [739, 417] width 68 height 46
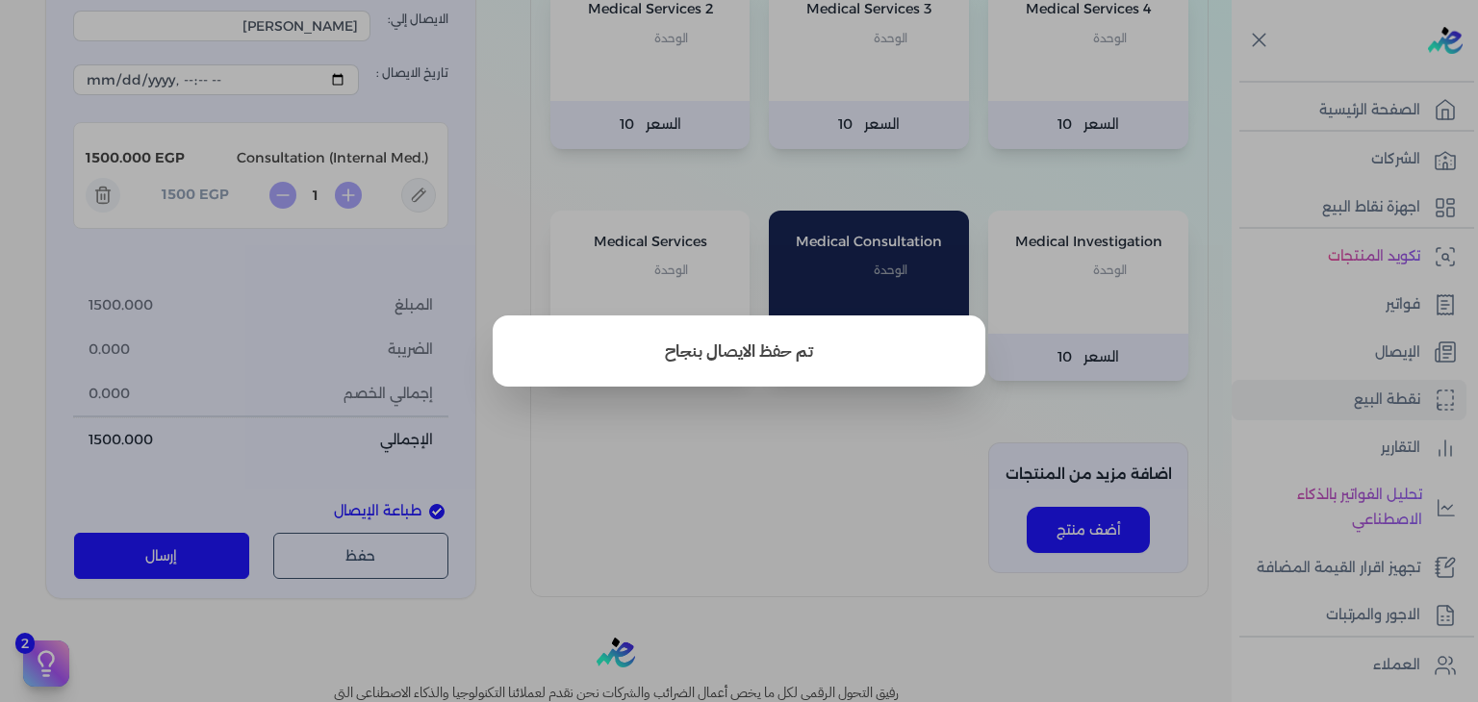
click at [695, 539] on button "close" at bounding box center [739, 351] width 1478 height 702
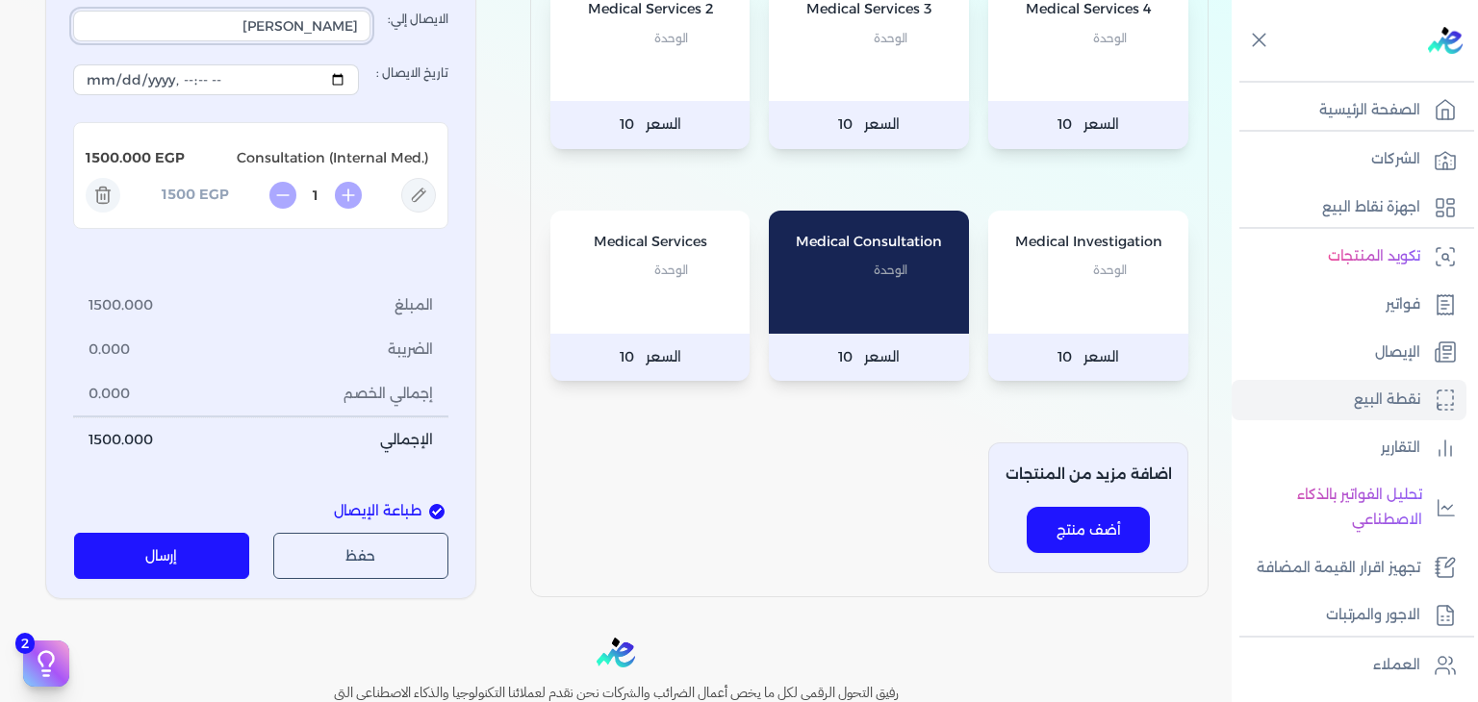
click at [252, 41] on input "[PERSON_NAME]" at bounding box center [221, 26] width 297 height 31
type input "Saga [PERSON_NAME]"
drag, startPoint x: 344, startPoint y: 176, endPoint x: 335, endPoint y: 182, distance: 11.2
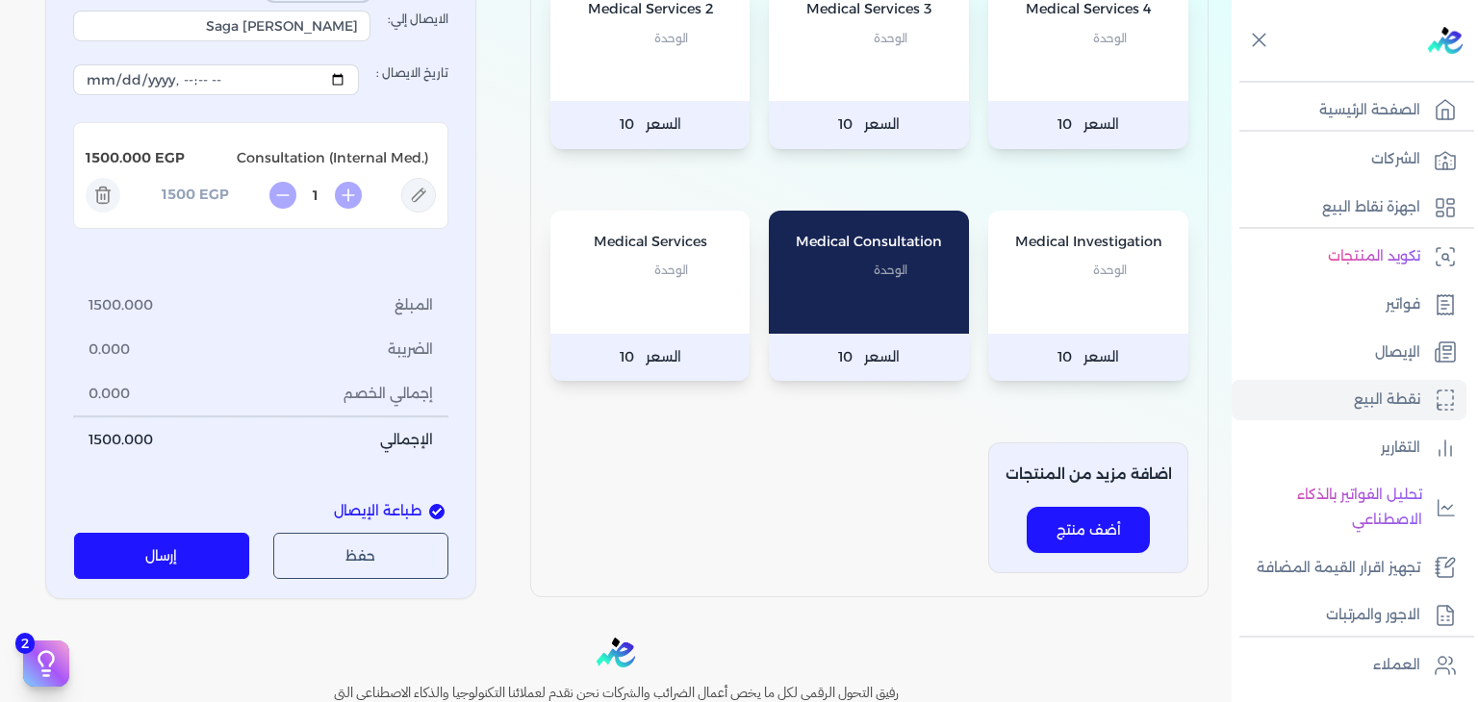
type input "3514651"
click at [435, 213] on icon at bounding box center [418, 195] width 35 height 35
type input "Consultation (Internal Med.)"
type input "1500"
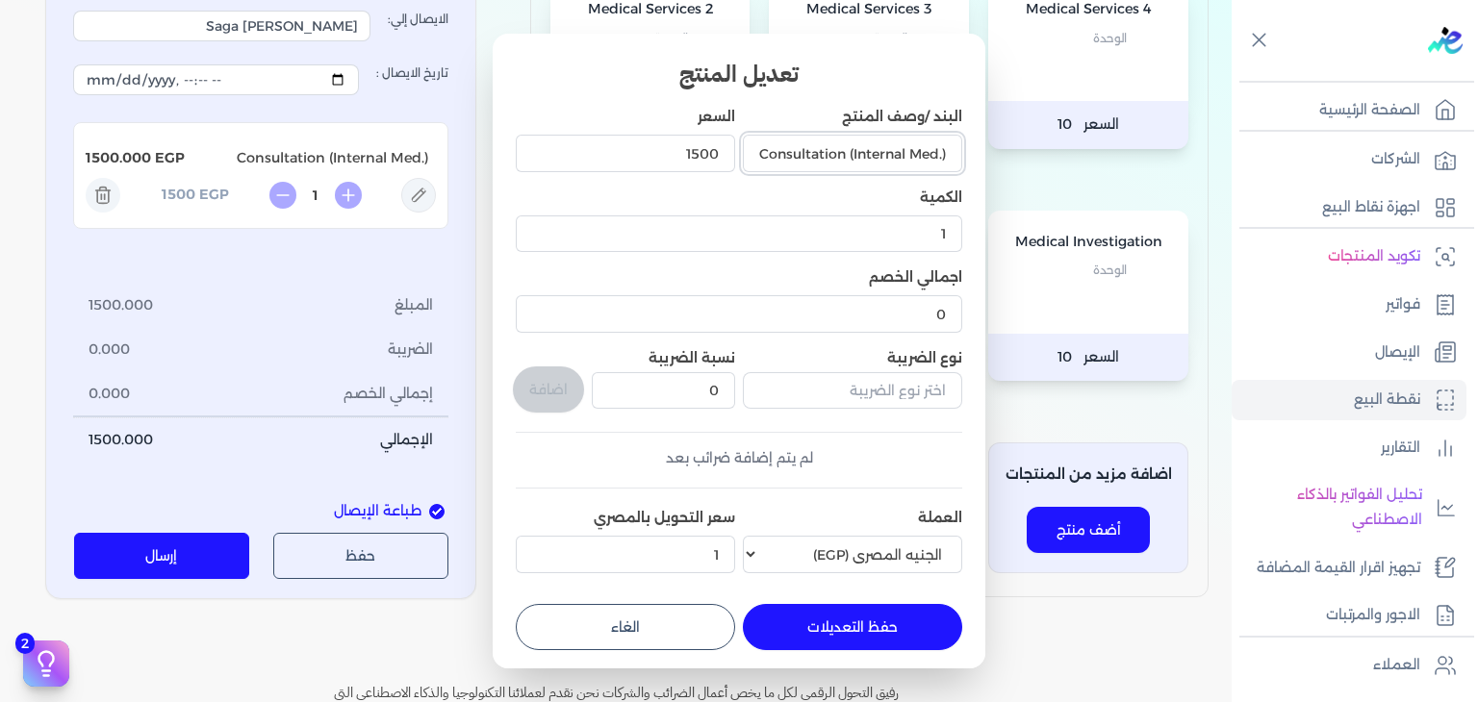
click at [898, 148] on input "Consultation (Internal Med.)" at bounding box center [852, 153] width 219 height 37
click at [921, 161] on input "Consultation (Med.)" at bounding box center [852, 153] width 219 height 37
click at [939, 152] on input "Consultation (Dermatology.)" at bounding box center [852, 153] width 219 height 37
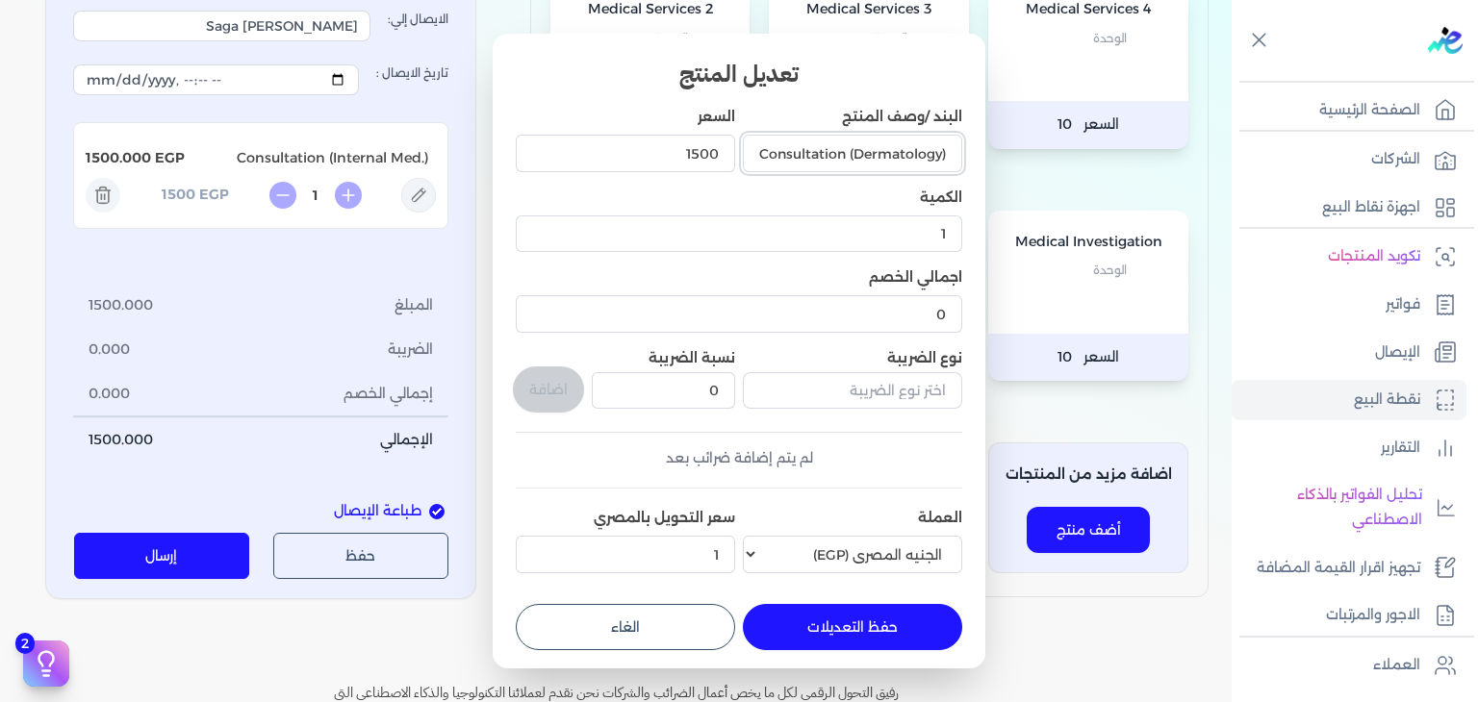
type input "Consultation (Dermatology)"
drag, startPoint x: 641, startPoint y: 151, endPoint x: 966, endPoint y: 172, distance: 325.9
click at [966, 171] on div "تعديل المنتج البند /وصف المنتج Consultation (Dermatology) السعر 1500 الكمية 1 ا…" at bounding box center [739, 351] width 493 height 635
type input "1000"
click at [843, 636] on button "حفظ التعديلات" at bounding box center [852, 627] width 219 height 46
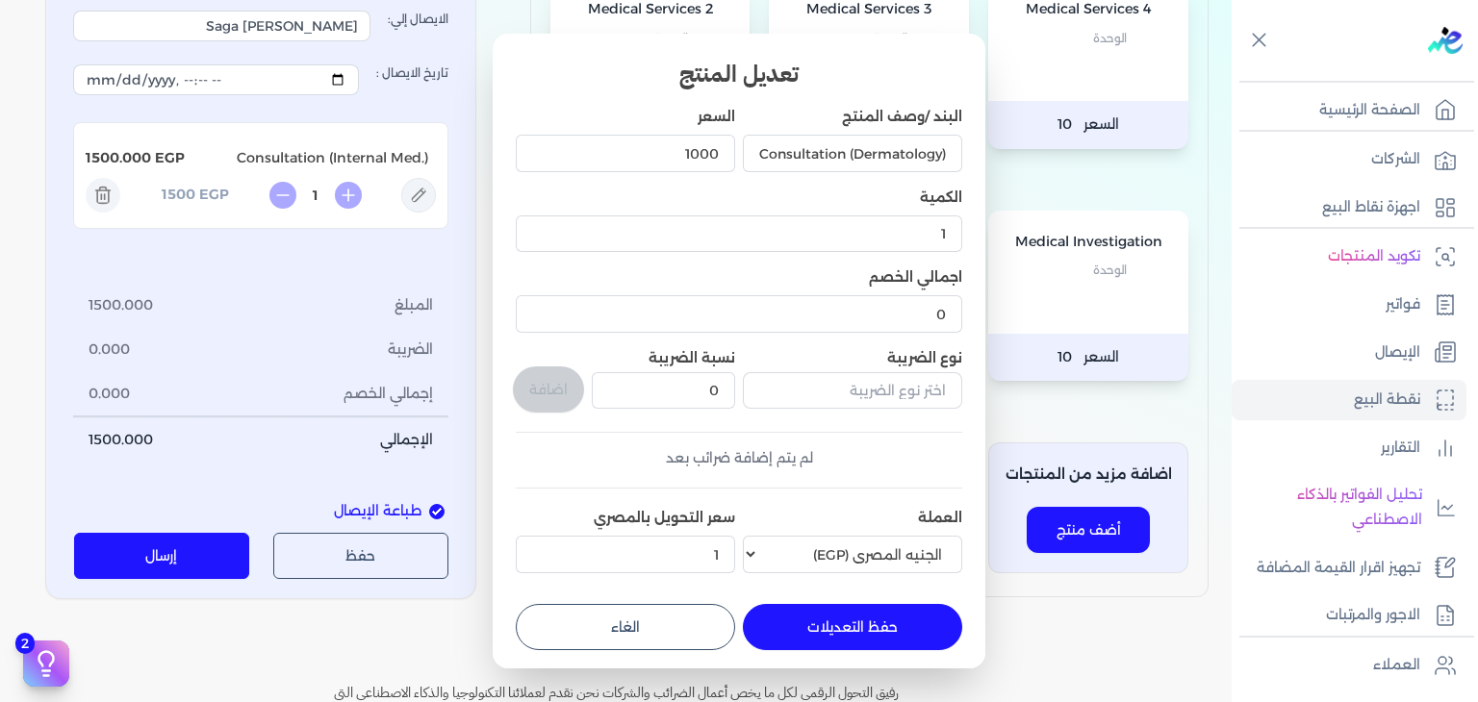
type input "0"
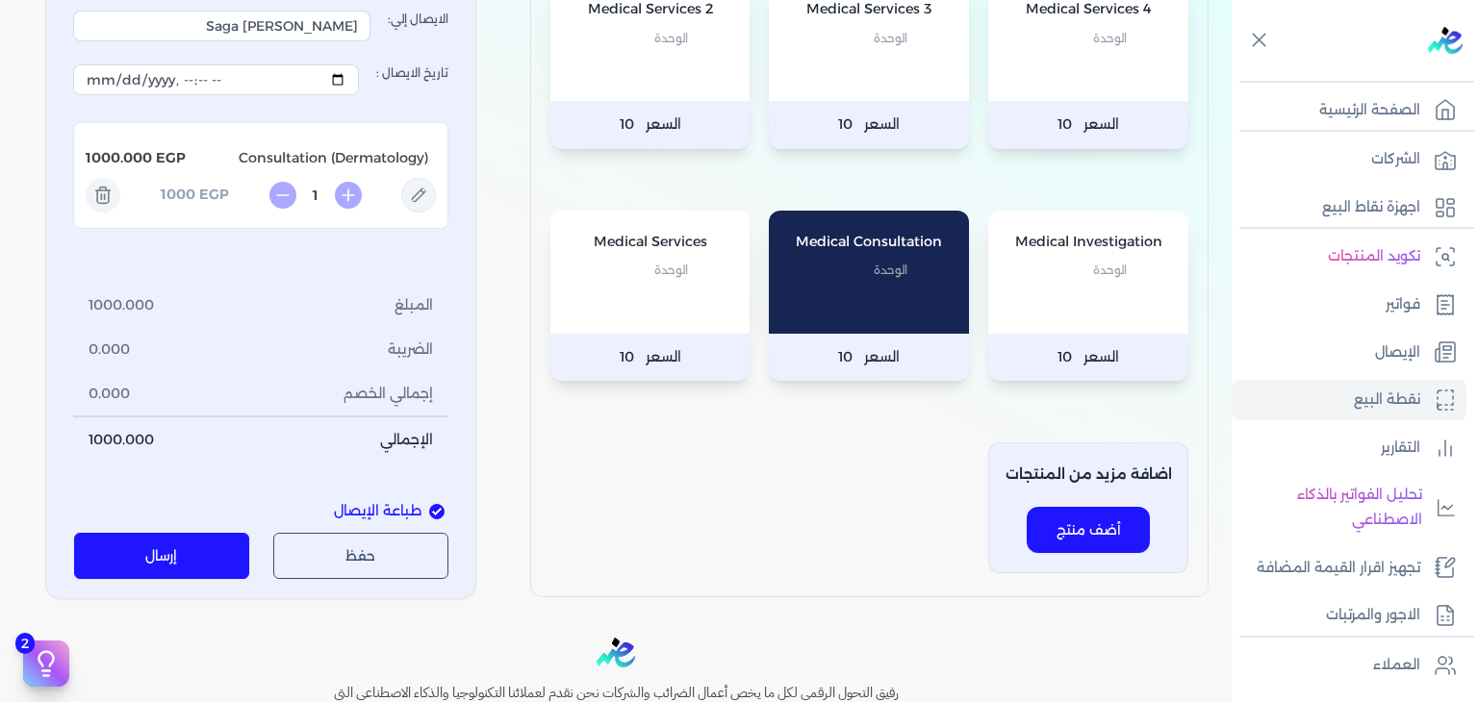
click at [211, 533] on button "إرسال" at bounding box center [162, 556] width 176 height 46
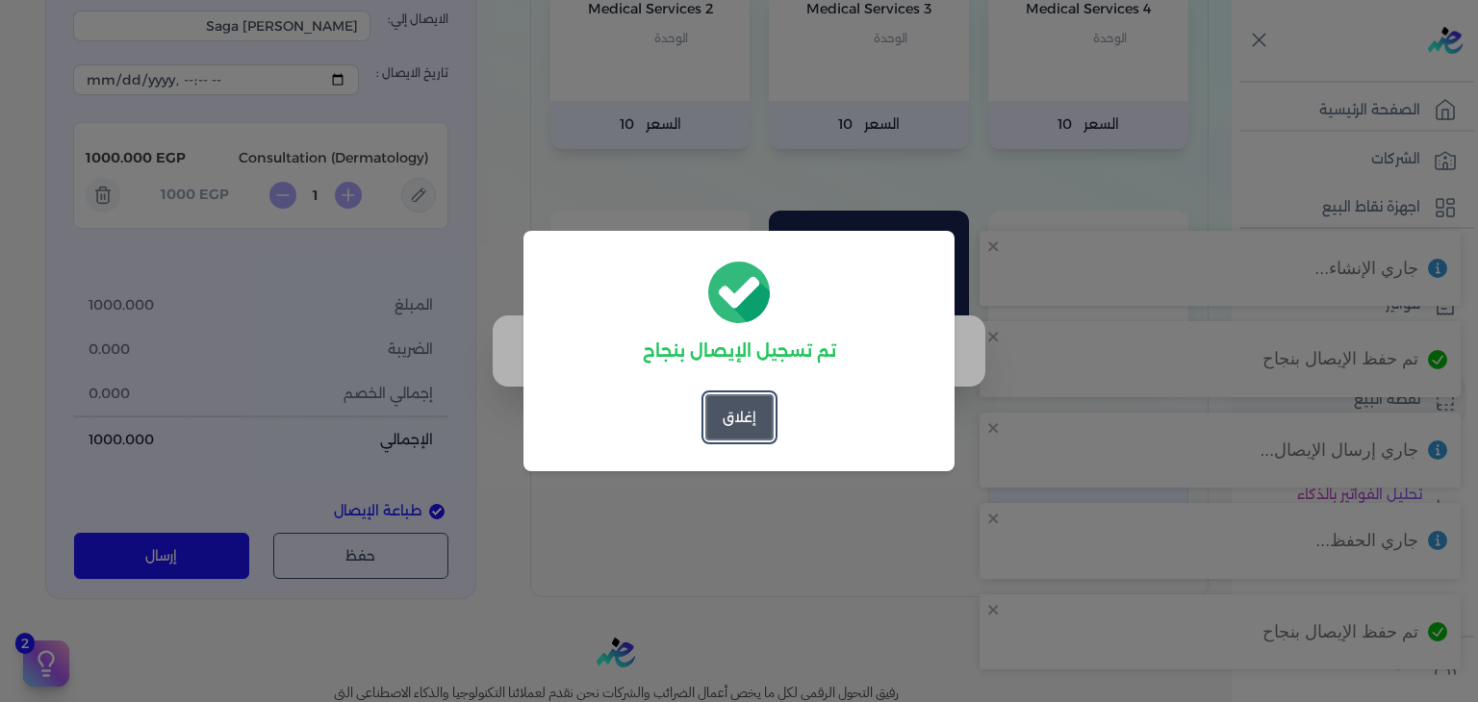
click at [761, 416] on button "إغلاق" at bounding box center [739, 417] width 68 height 46
